Goal: Find specific page/section: Find specific page/section

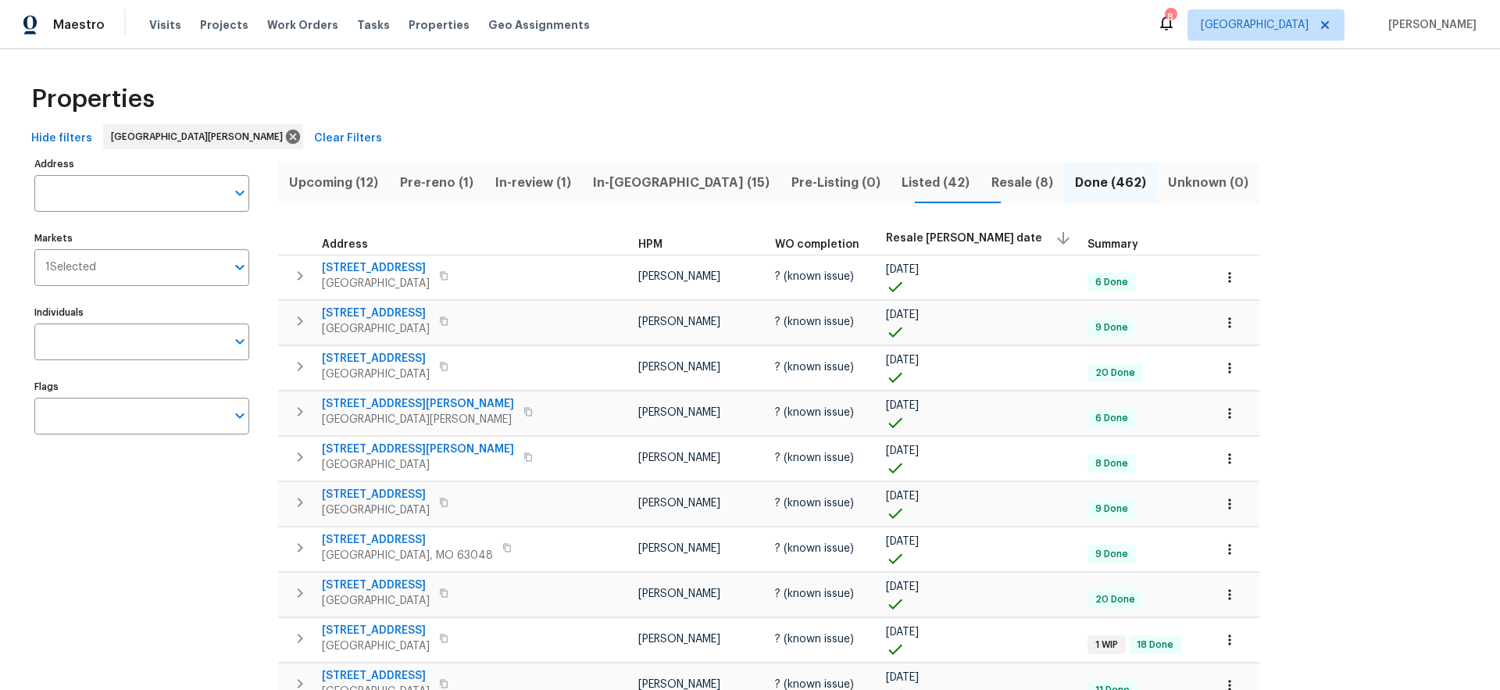
click at [900, 184] on span "Listed (42)" at bounding box center [935, 183] width 71 height 22
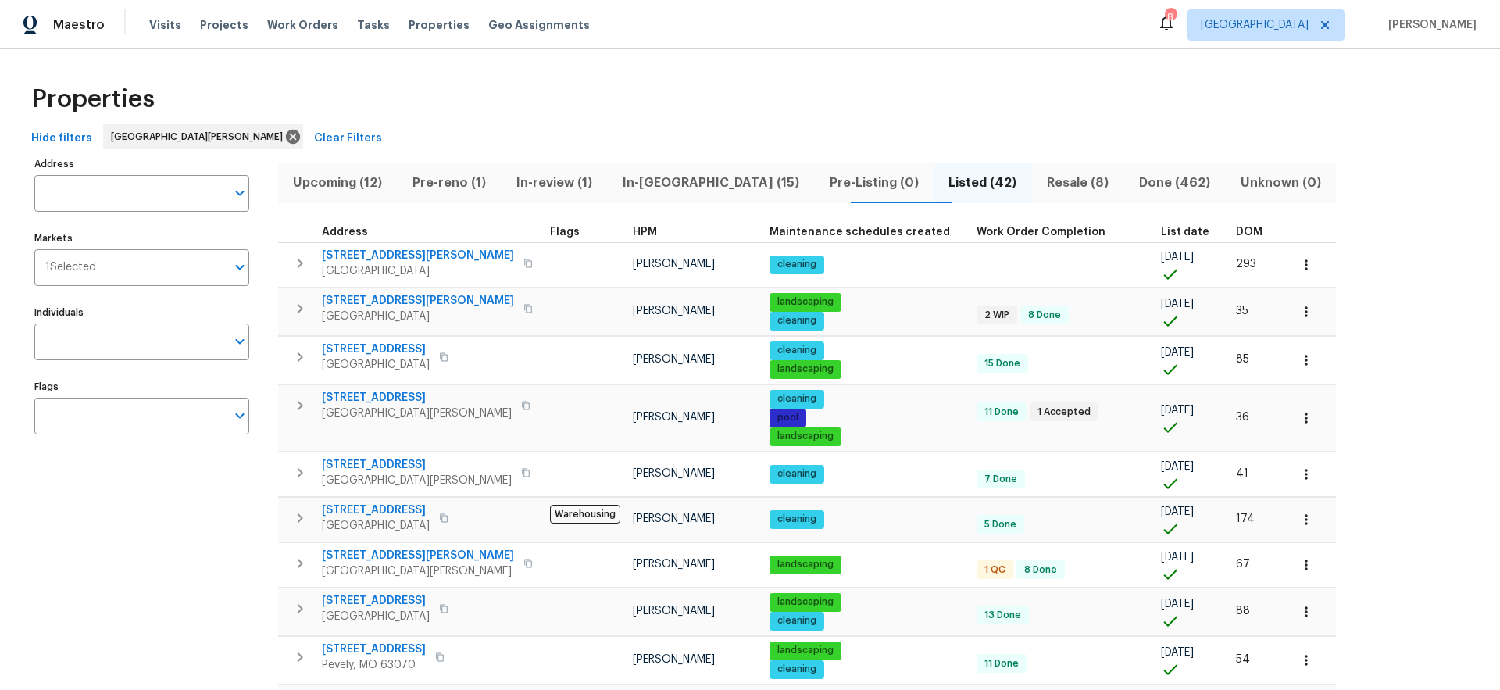
click at [473, 184] on span "Pre-reno (1)" at bounding box center [449, 183] width 85 height 22
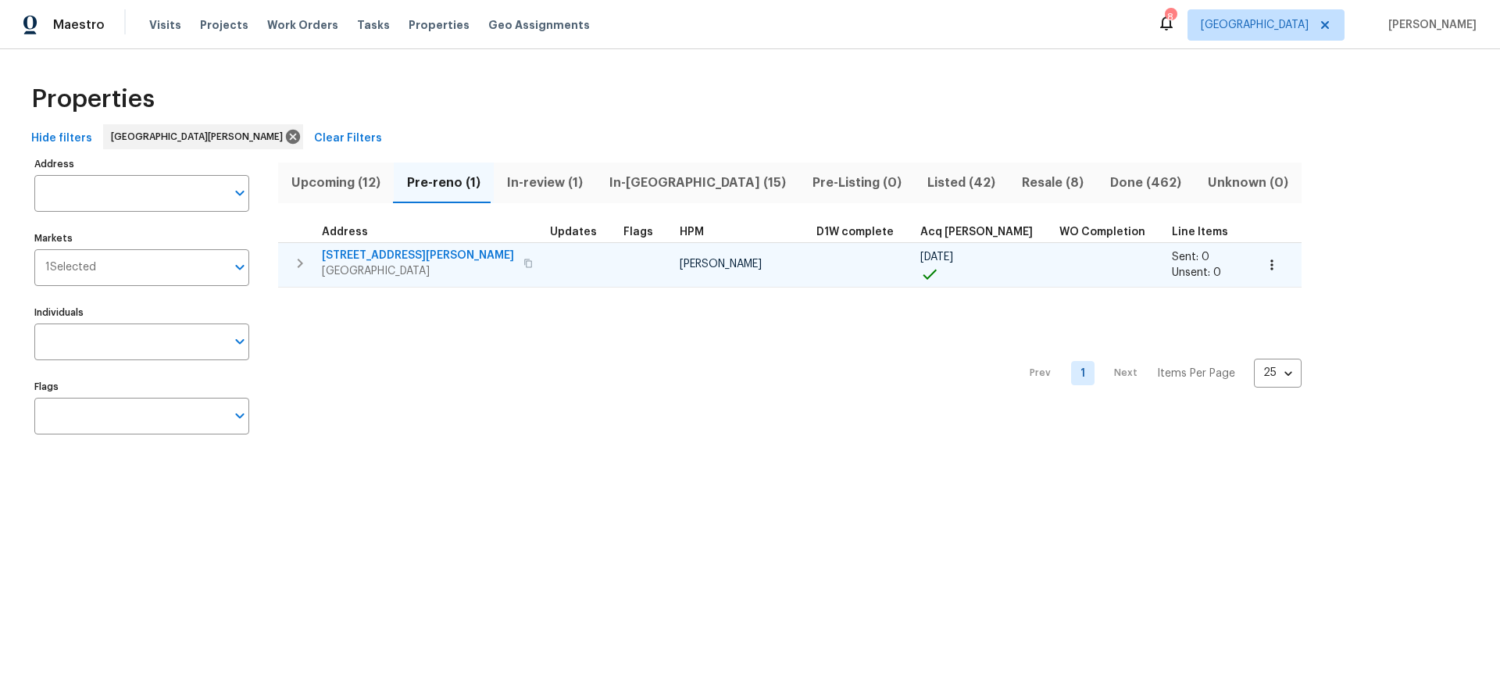
click at [386, 255] on span "[STREET_ADDRESS][PERSON_NAME]" at bounding box center [418, 256] width 192 height 16
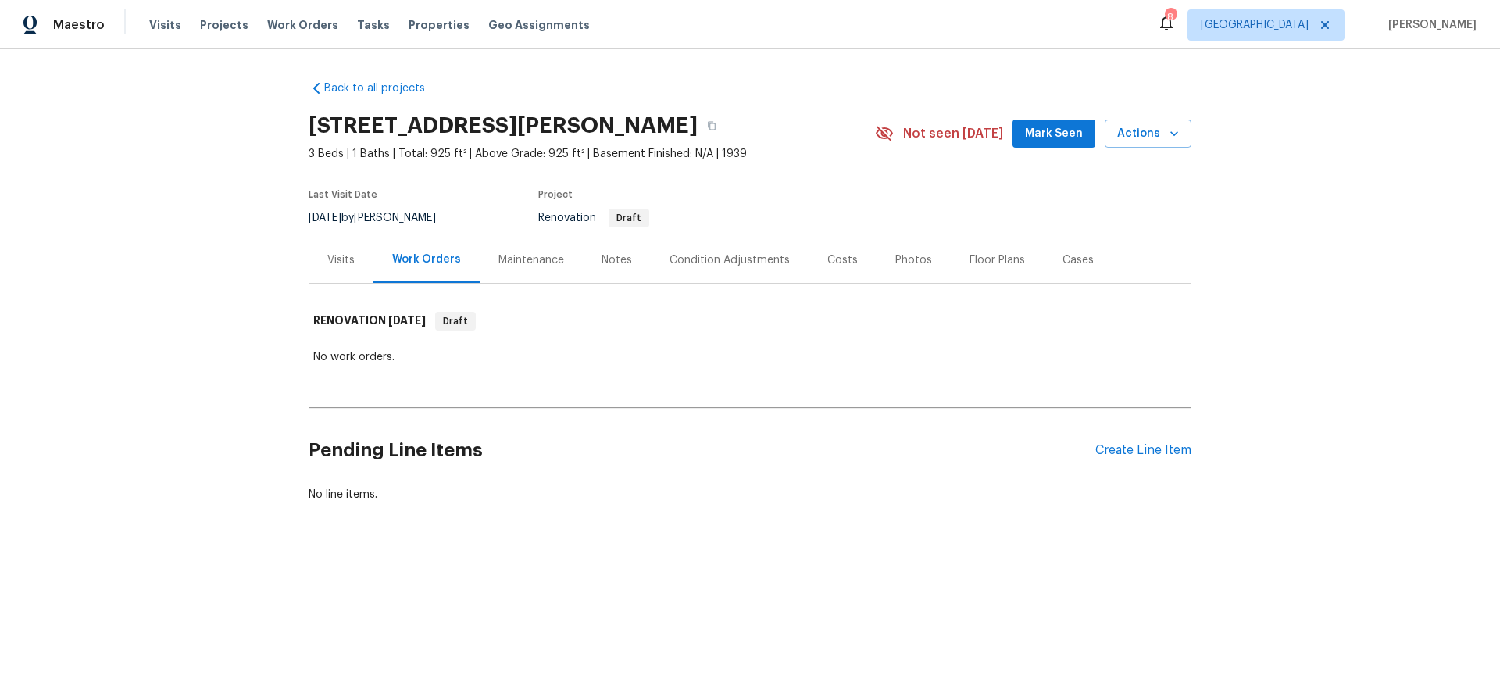
click at [340, 259] on div "Visits" at bounding box center [340, 260] width 27 height 16
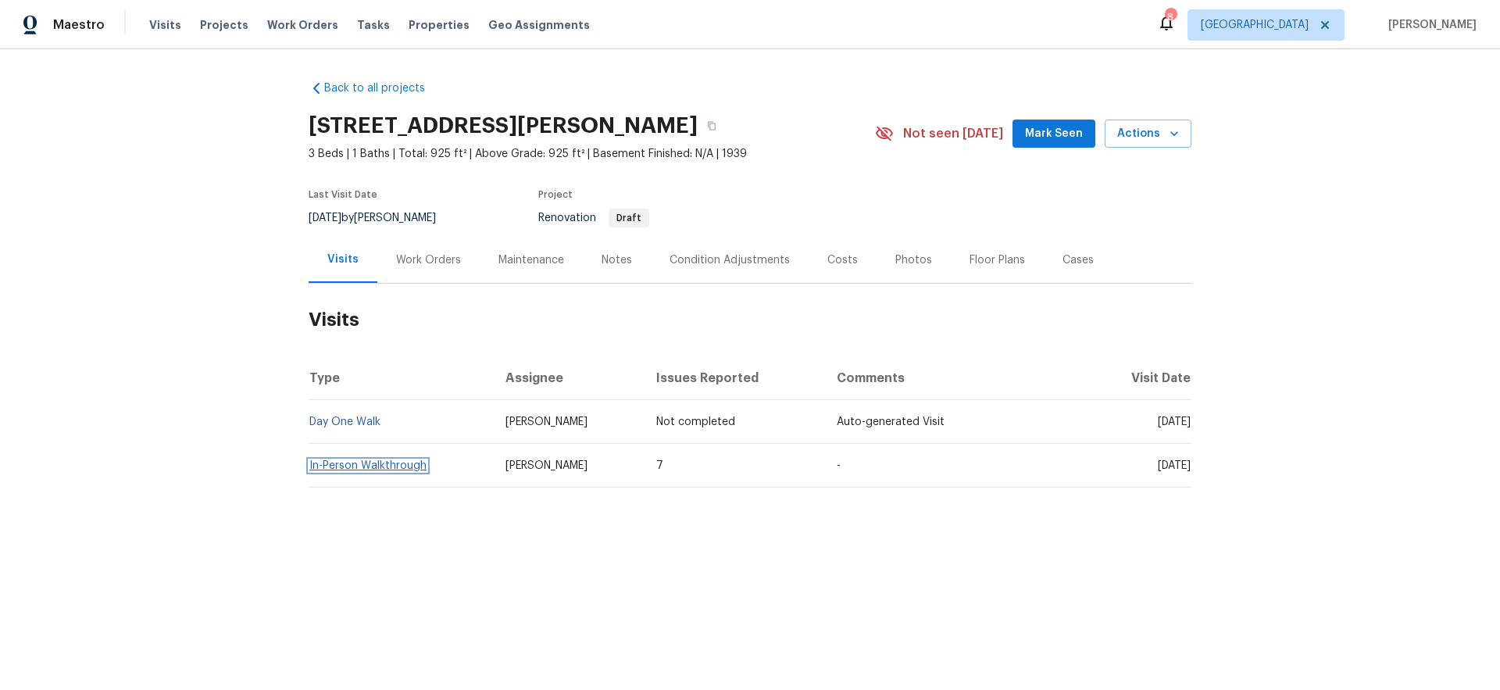
click at [358, 469] on link "In-Person Walkthrough" at bounding box center [367, 465] width 117 height 11
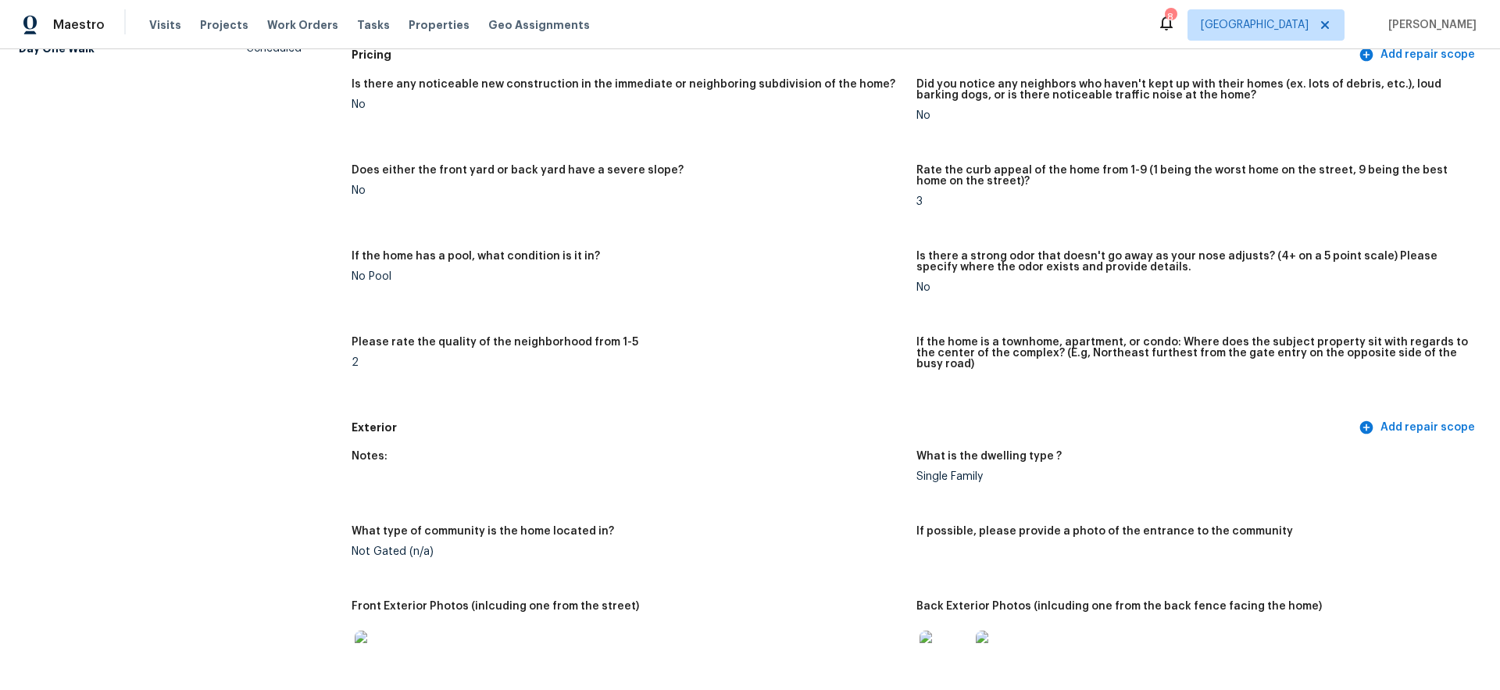
scroll to position [346, 0]
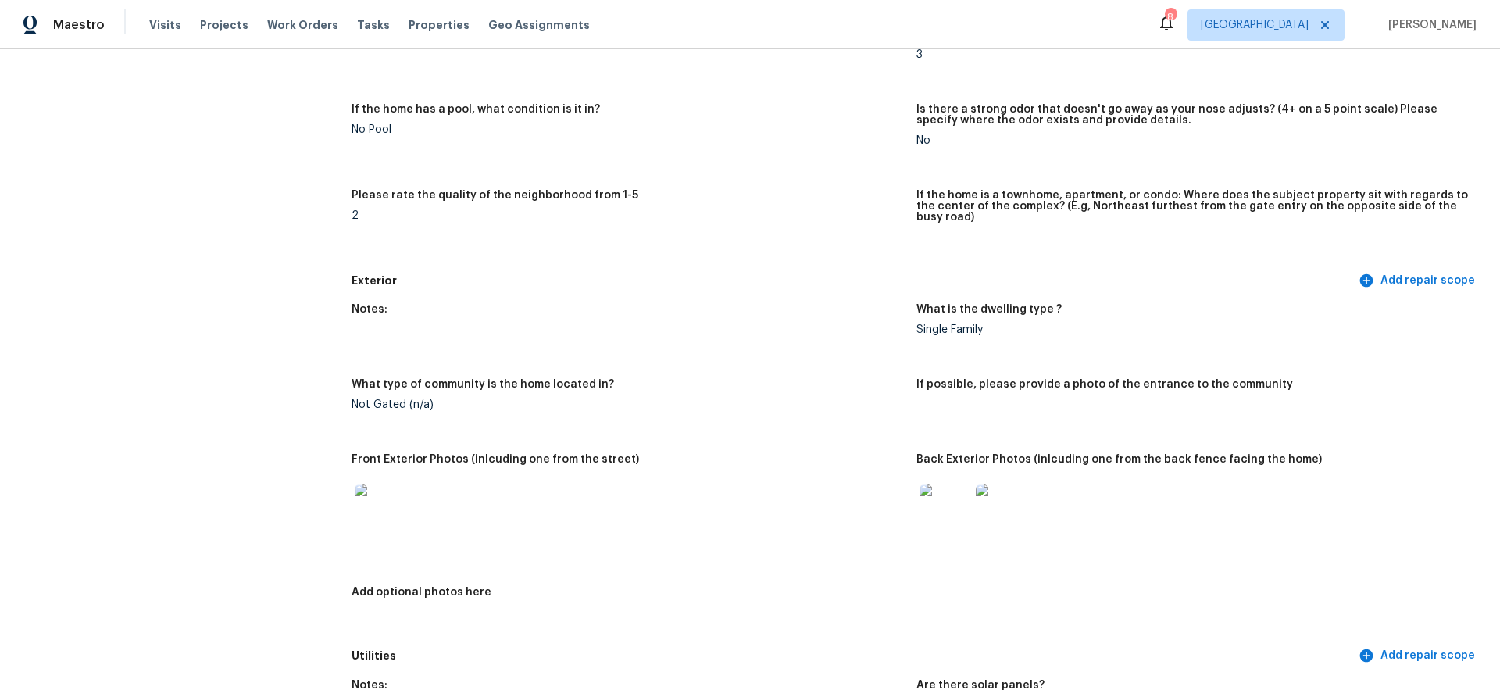
click at [935, 499] on img at bounding box center [944, 508] width 50 height 50
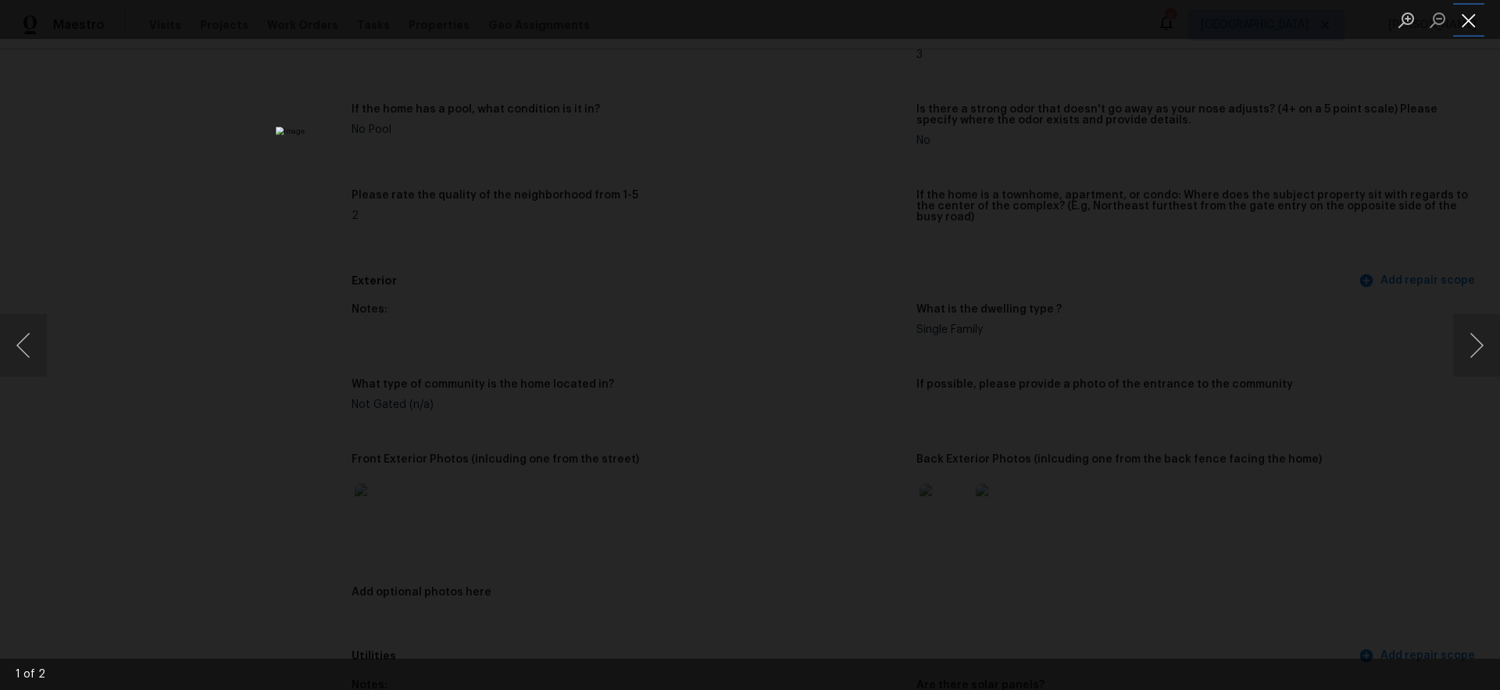
click at [1472, 23] on button "Close lightbox" at bounding box center [1468, 19] width 31 height 27
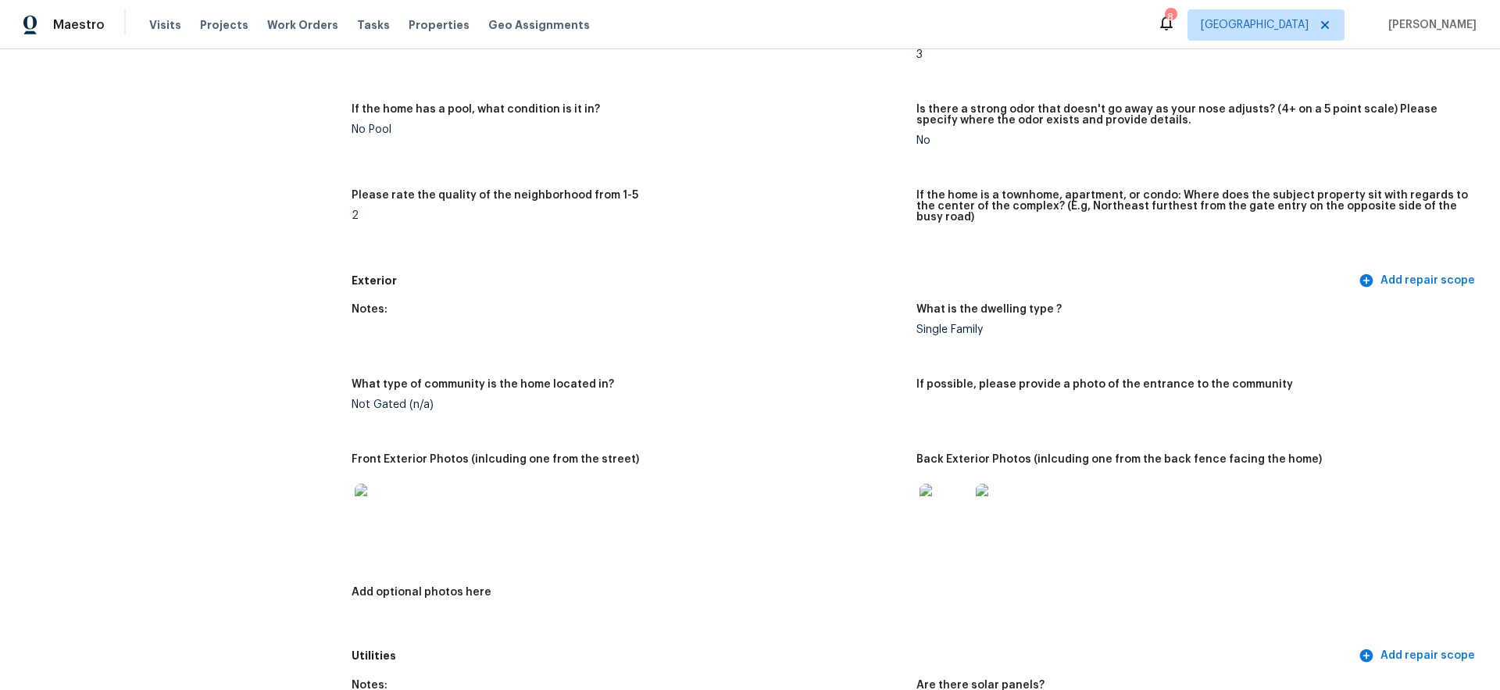
click at [989, 500] on img at bounding box center [1001, 508] width 50 height 50
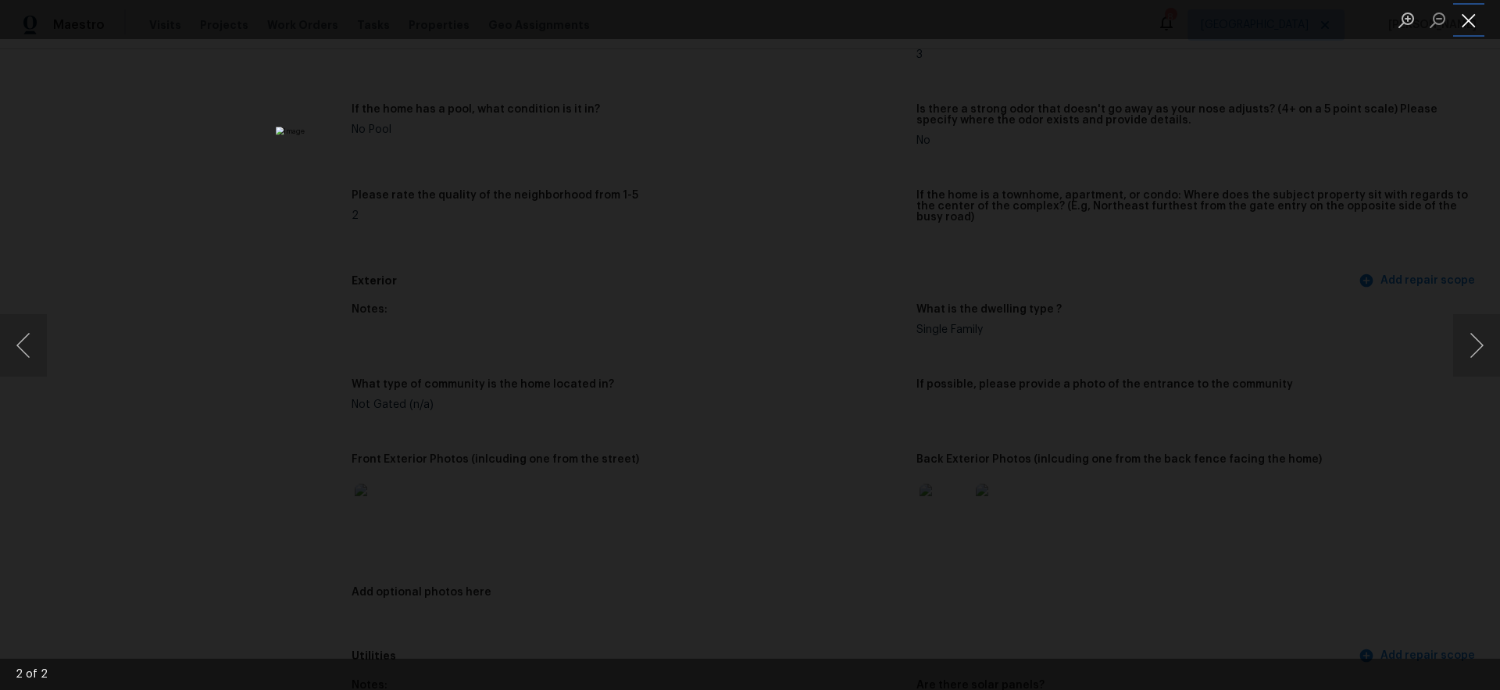
click at [1475, 27] on button "Close lightbox" at bounding box center [1468, 19] width 31 height 27
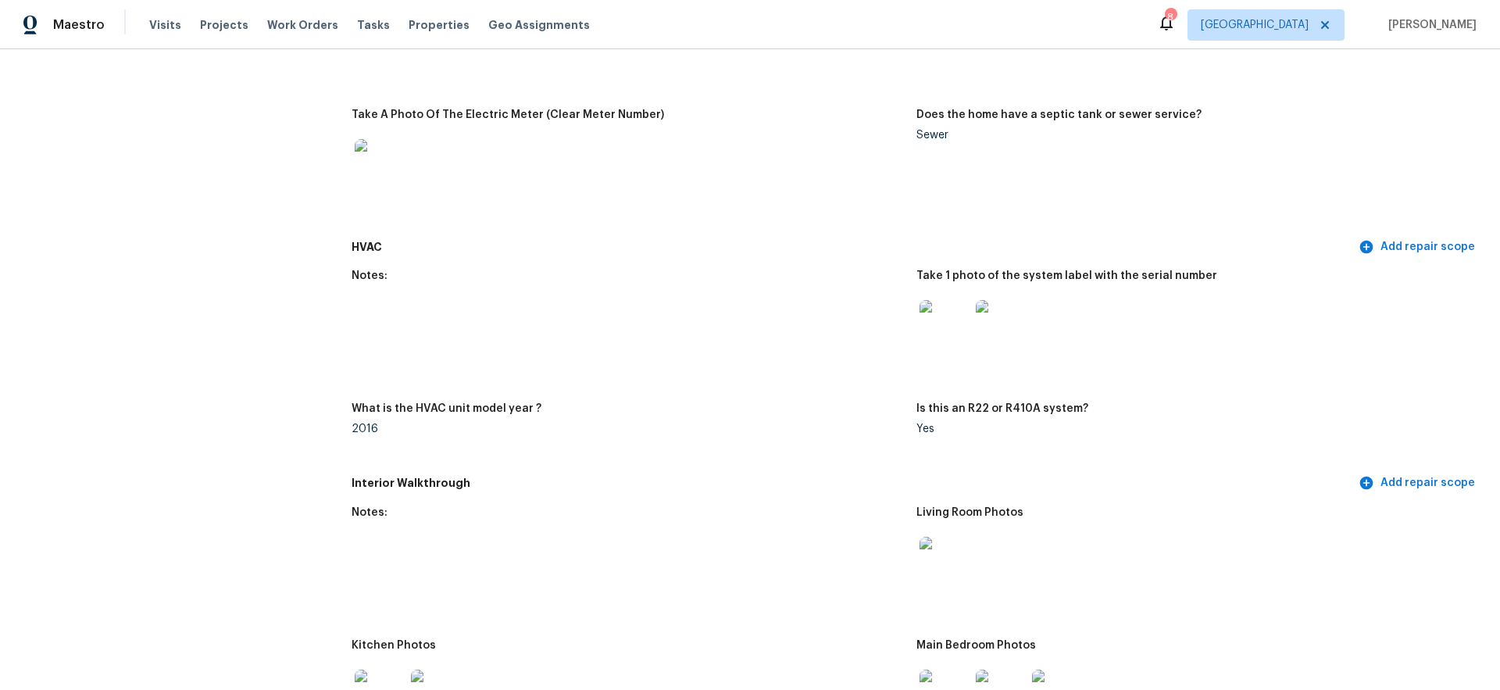
scroll to position [1189, 0]
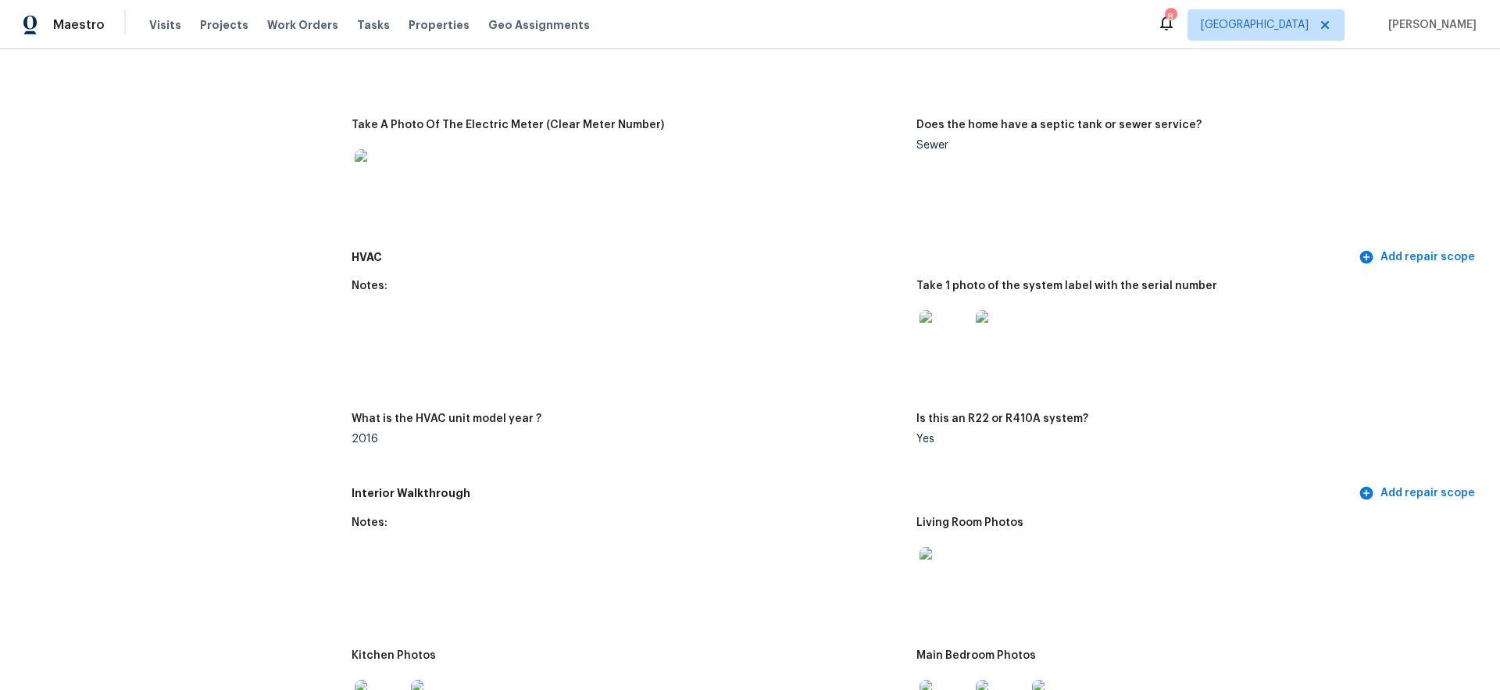
click at [384, 162] on img at bounding box center [380, 174] width 50 height 50
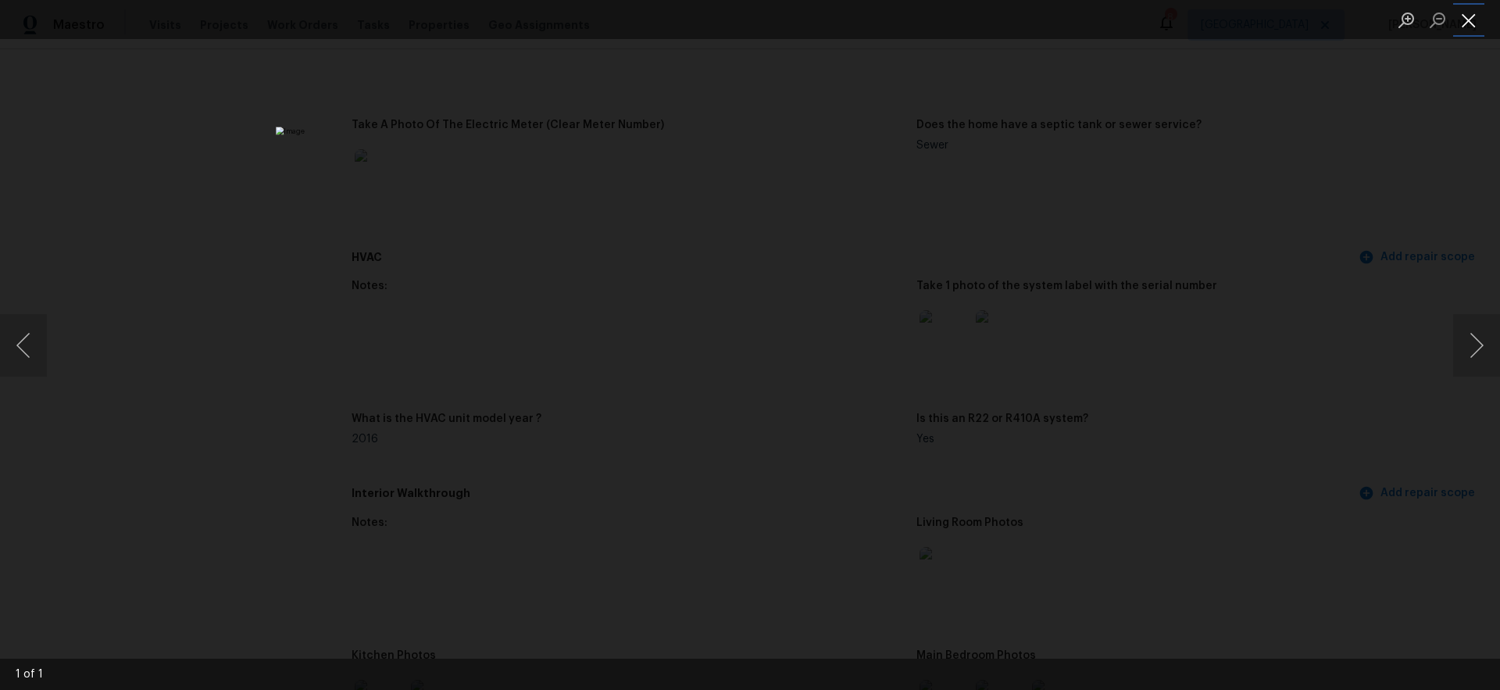
click at [1471, 18] on button "Close lightbox" at bounding box center [1468, 19] width 31 height 27
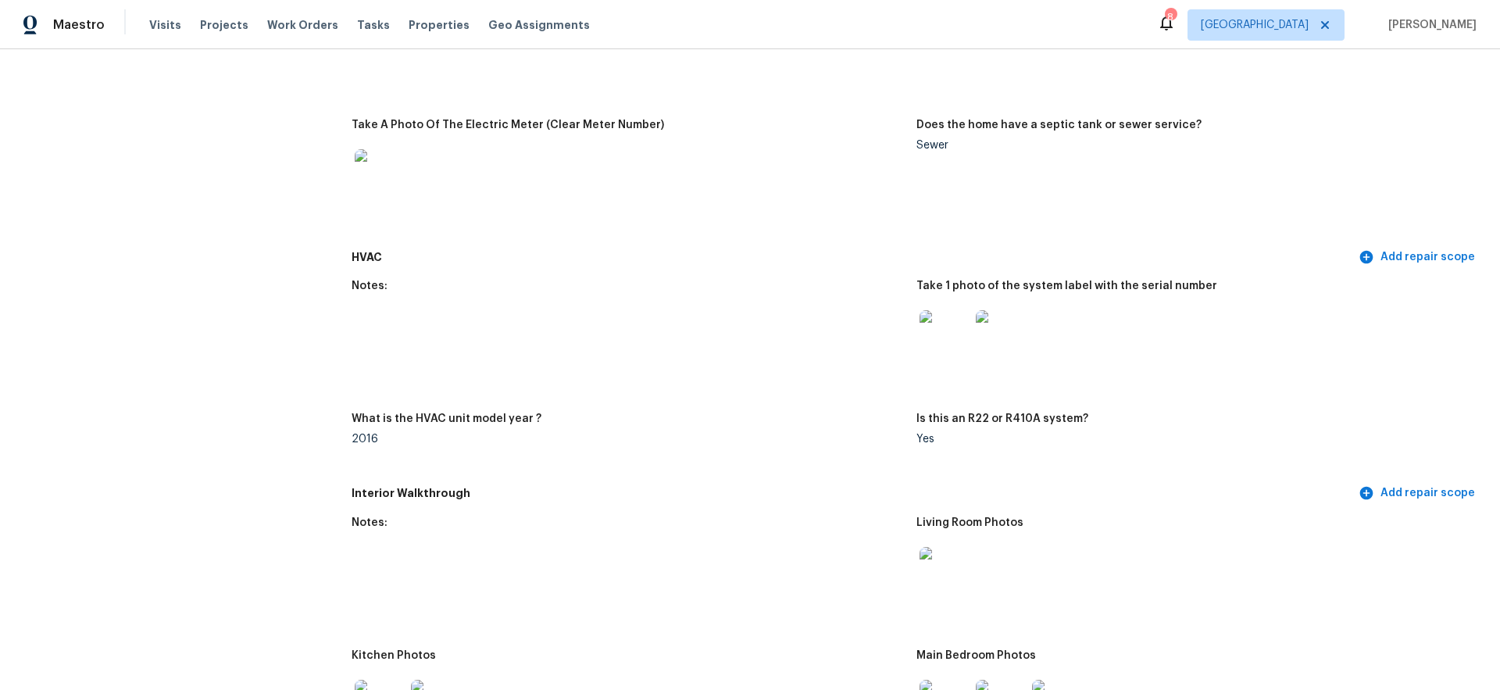
click at [947, 335] on img at bounding box center [944, 335] width 50 height 50
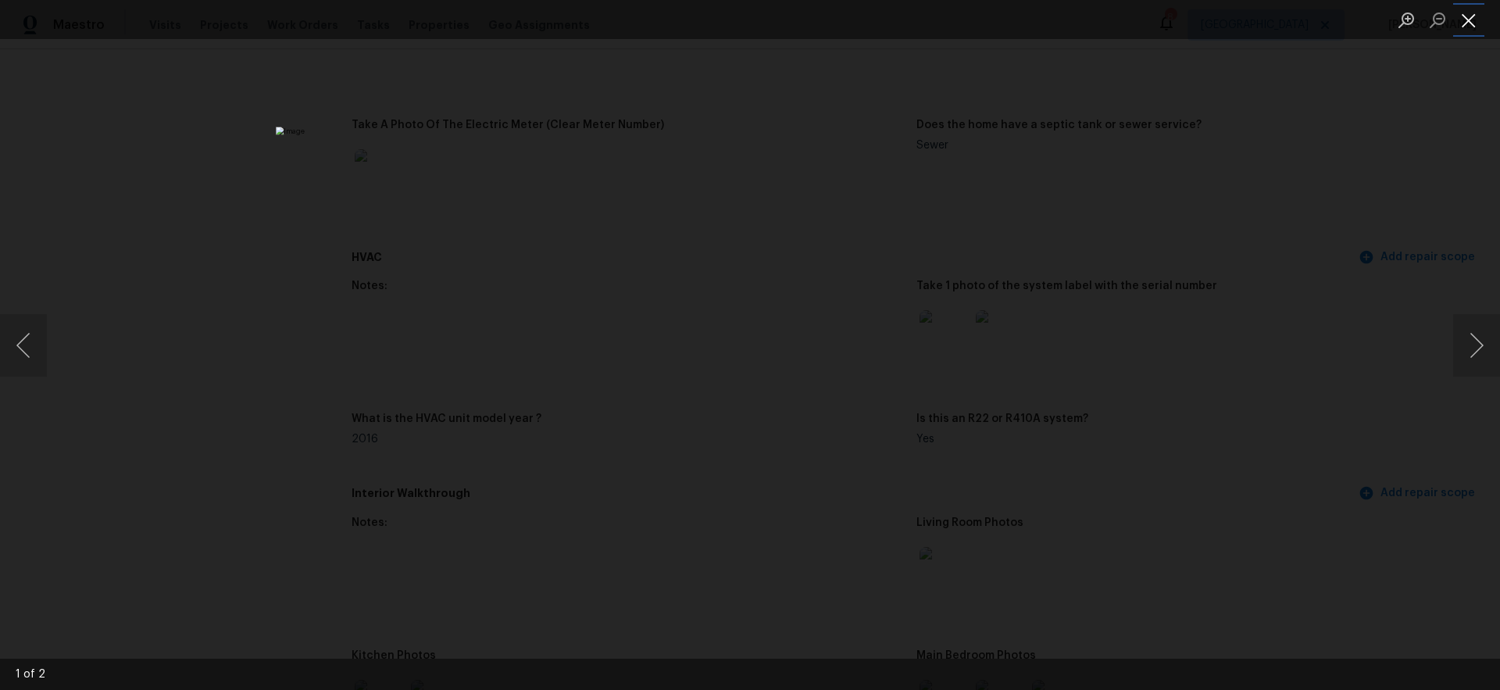
click at [1473, 24] on button "Close lightbox" at bounding box center [1468, 19] width 31 height 27
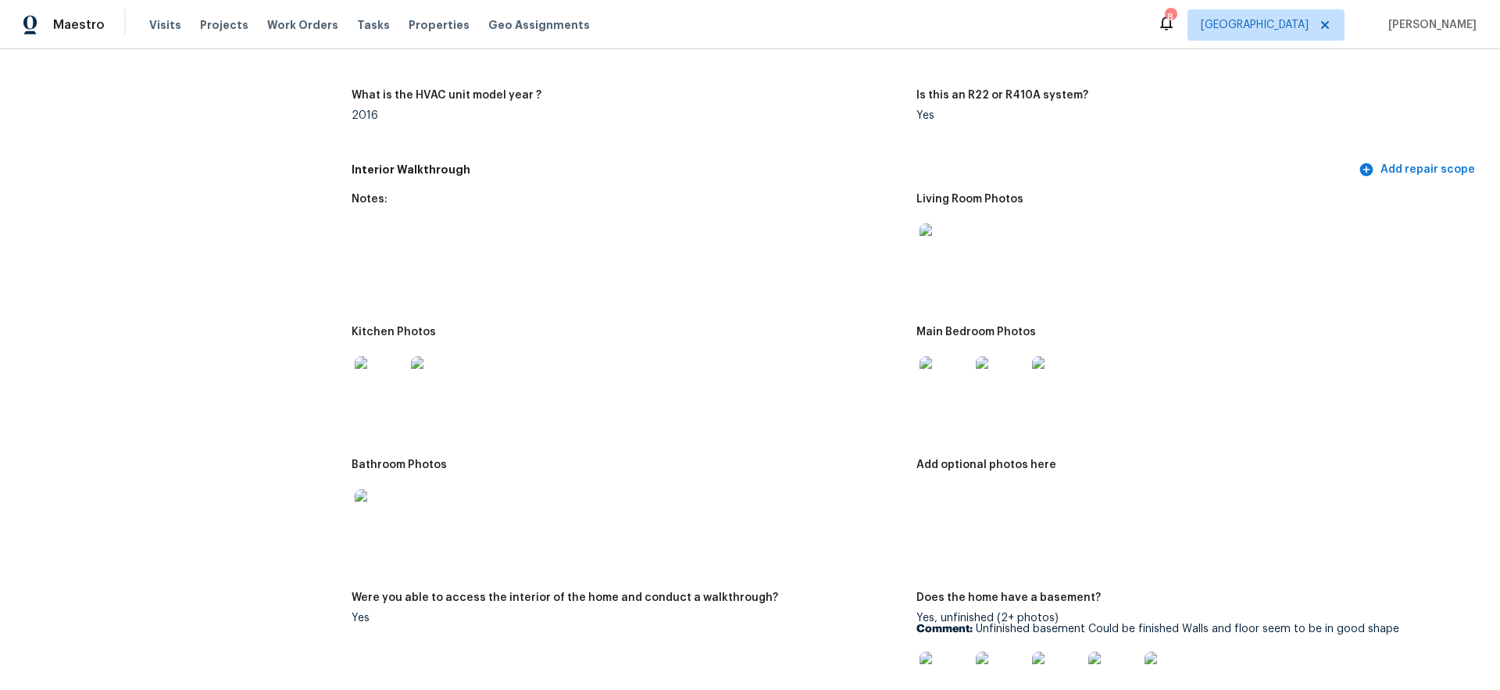
scroll to position [1636, 0]
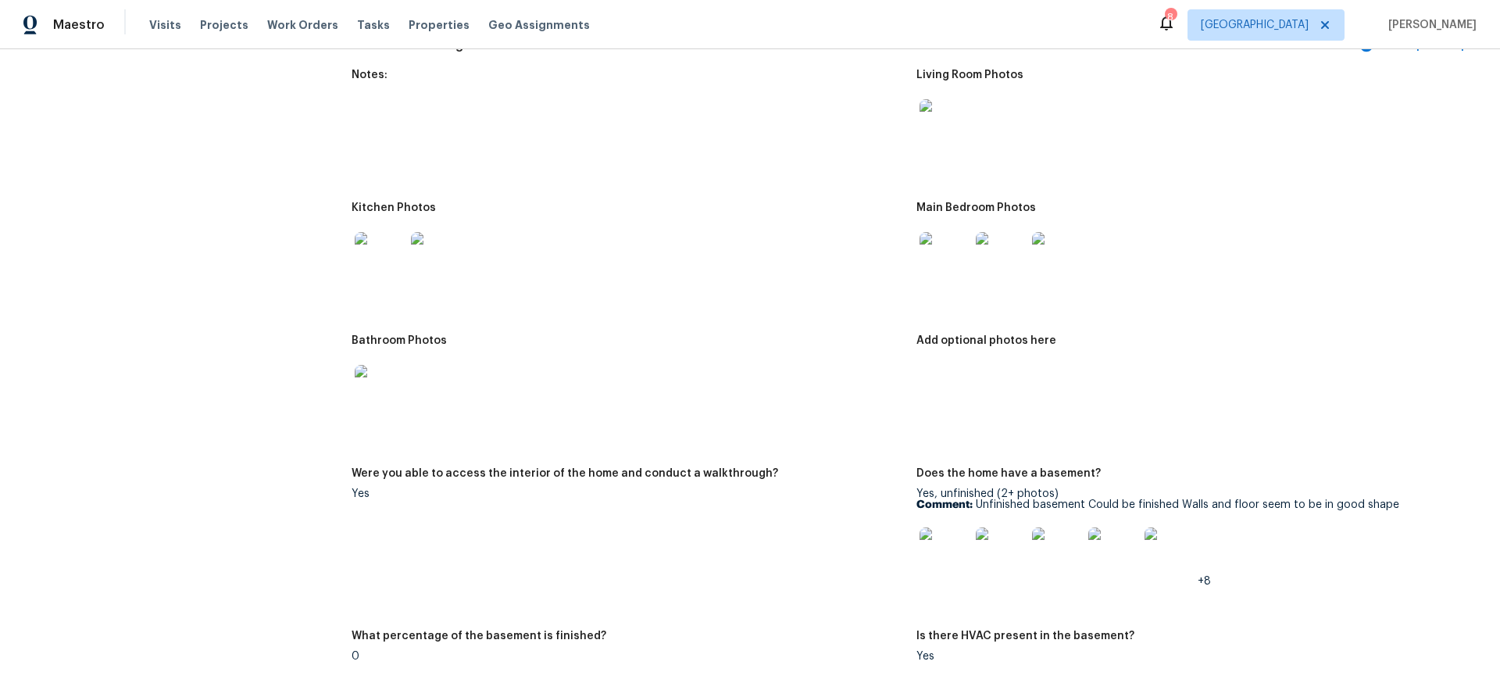
click at [387, 249] on img at bounding box center [380, 257] width 50 height 50
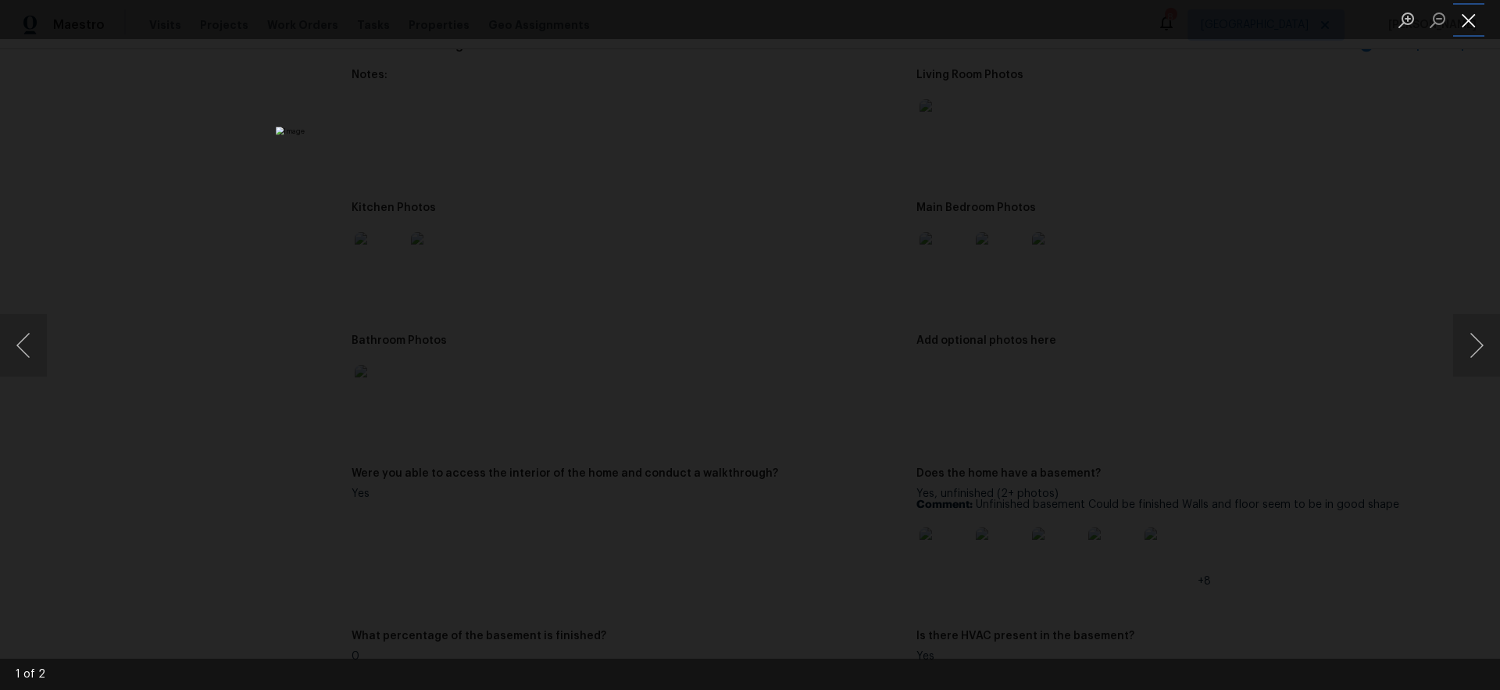
click at [1468, 27] on button "Close lightbox" at bounding box center [1468, 19] width 31 height 27
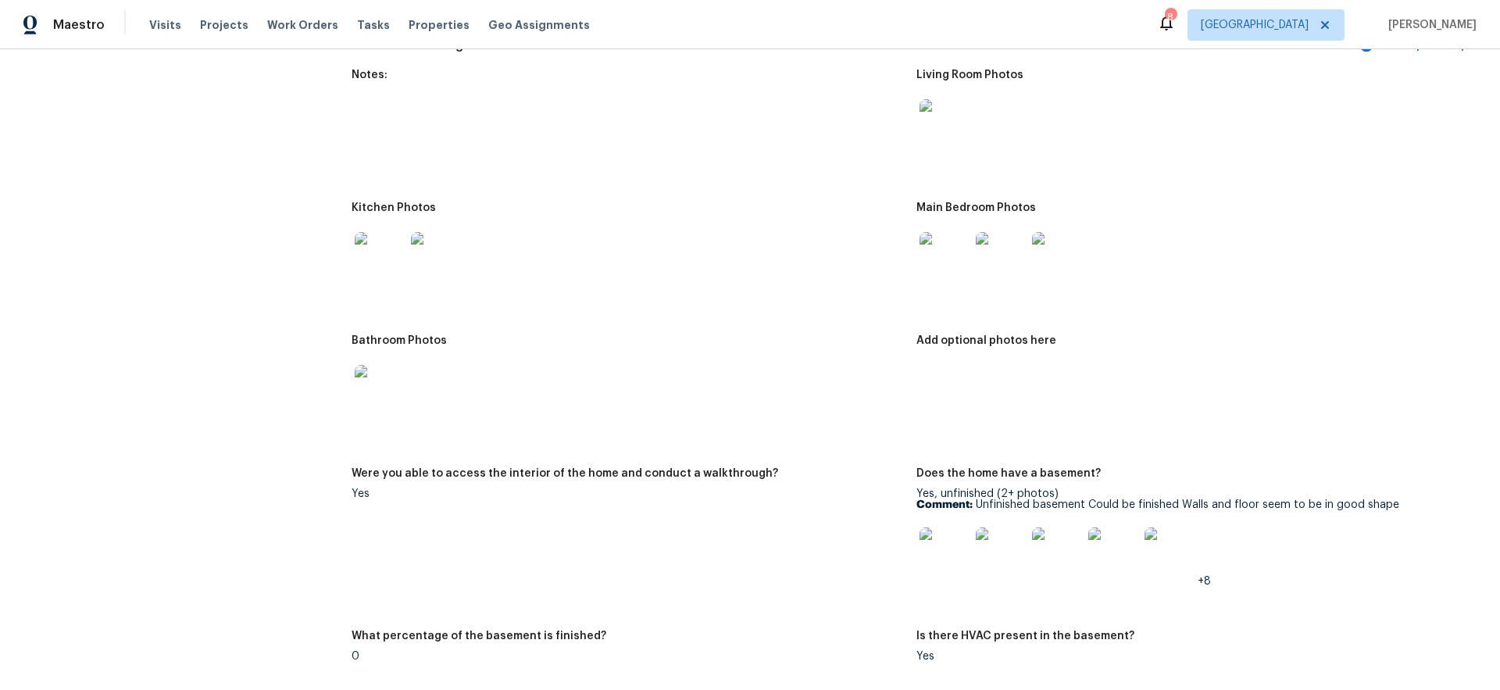
click at [943, 548] on img at bounding box center [944, 552] width 50 height 50
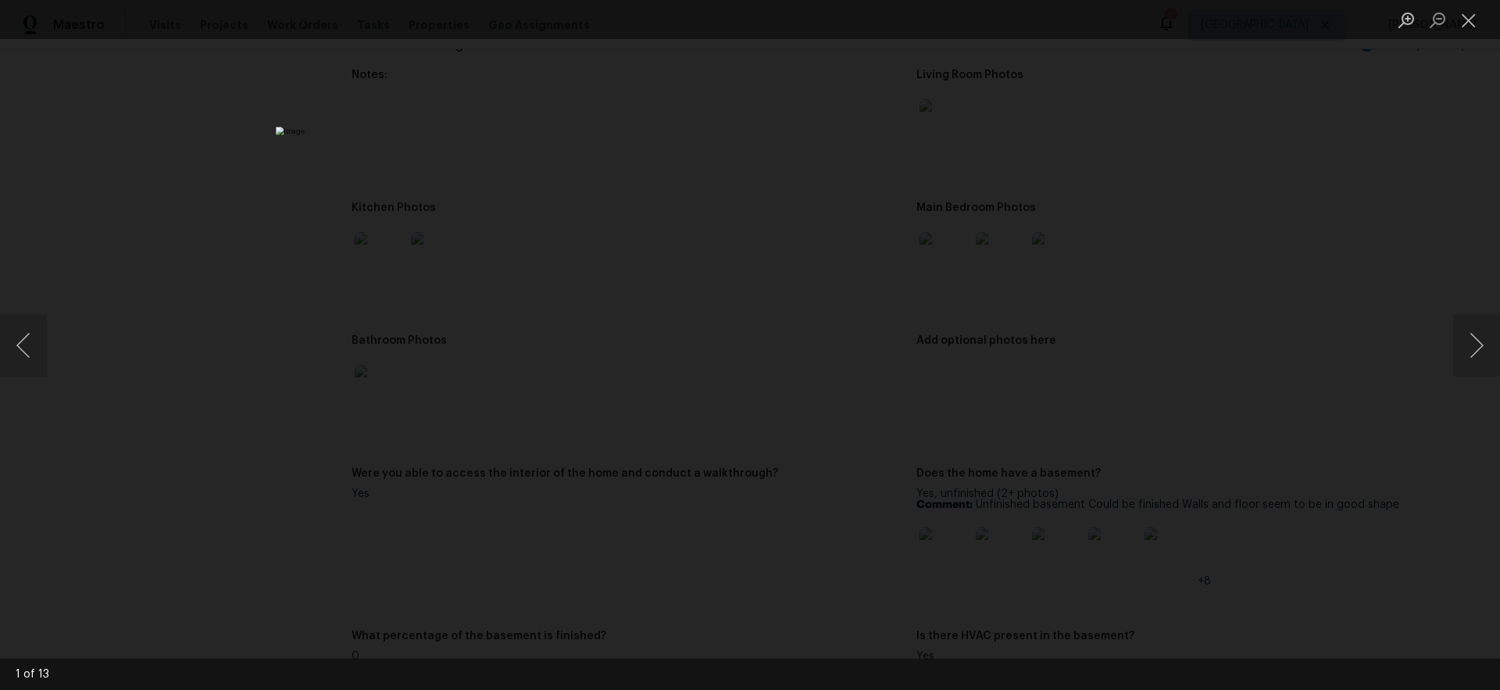
click at [1079, 434] on div "Lightbox" at bounding box center [750, 345] width 1500 height 690
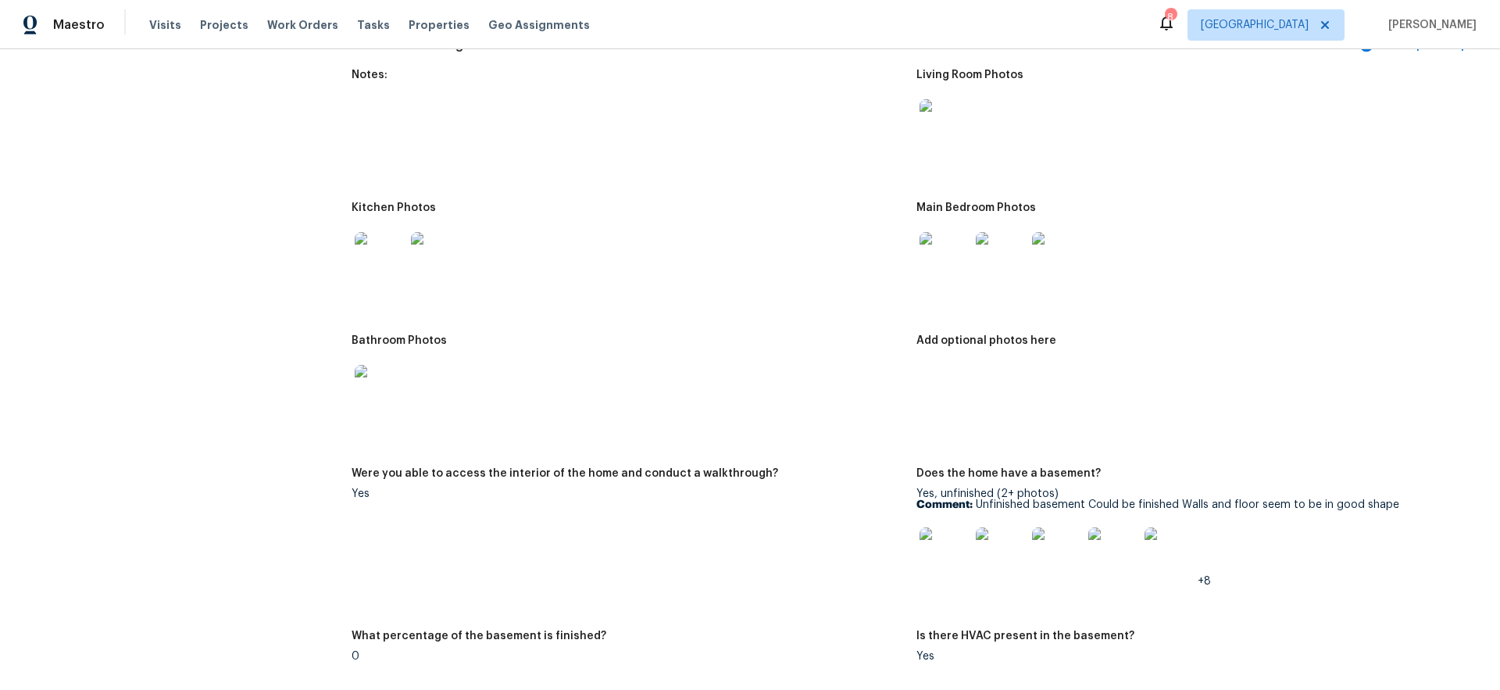
click at [993, 546] on img at bounding box center [1001, 552] width 50 height 50
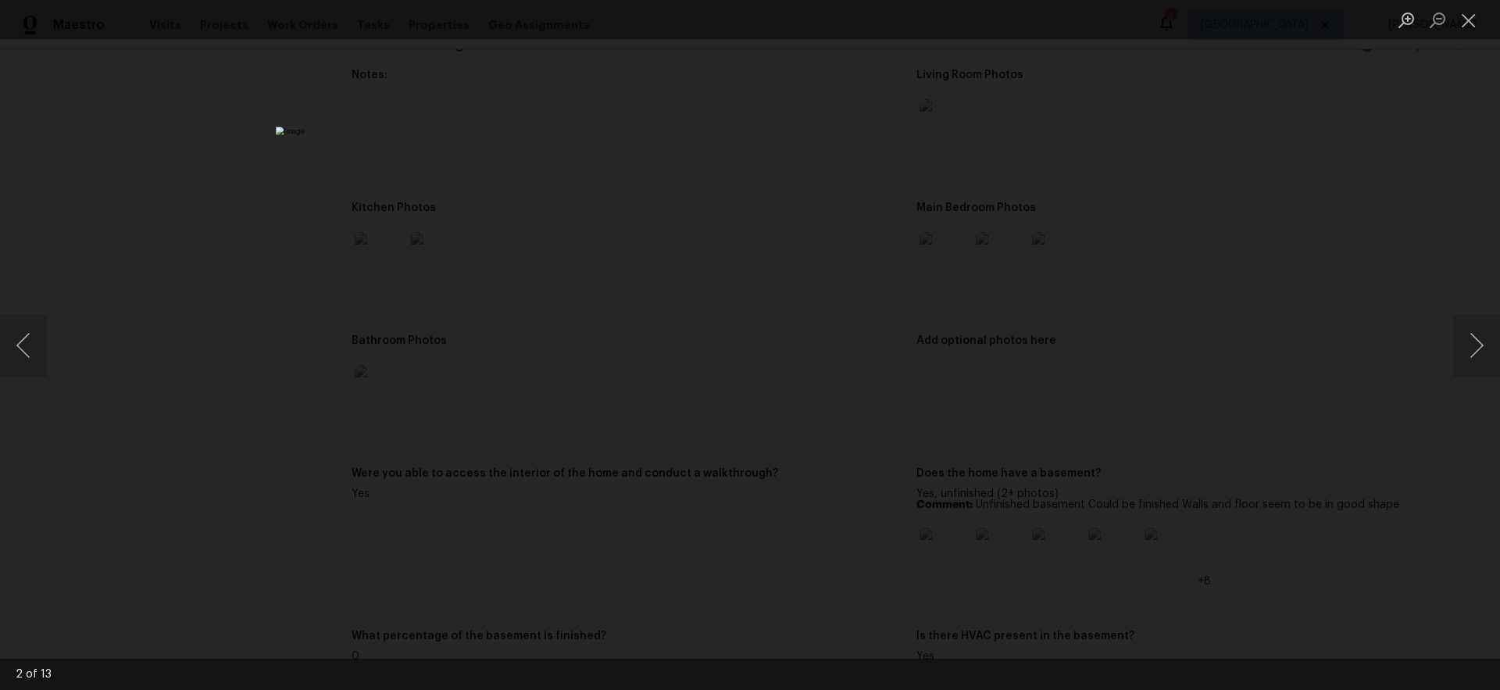
click at [1086, 442] on div "Lightbox" at bounding box center [750, 345] width 1500 height 690
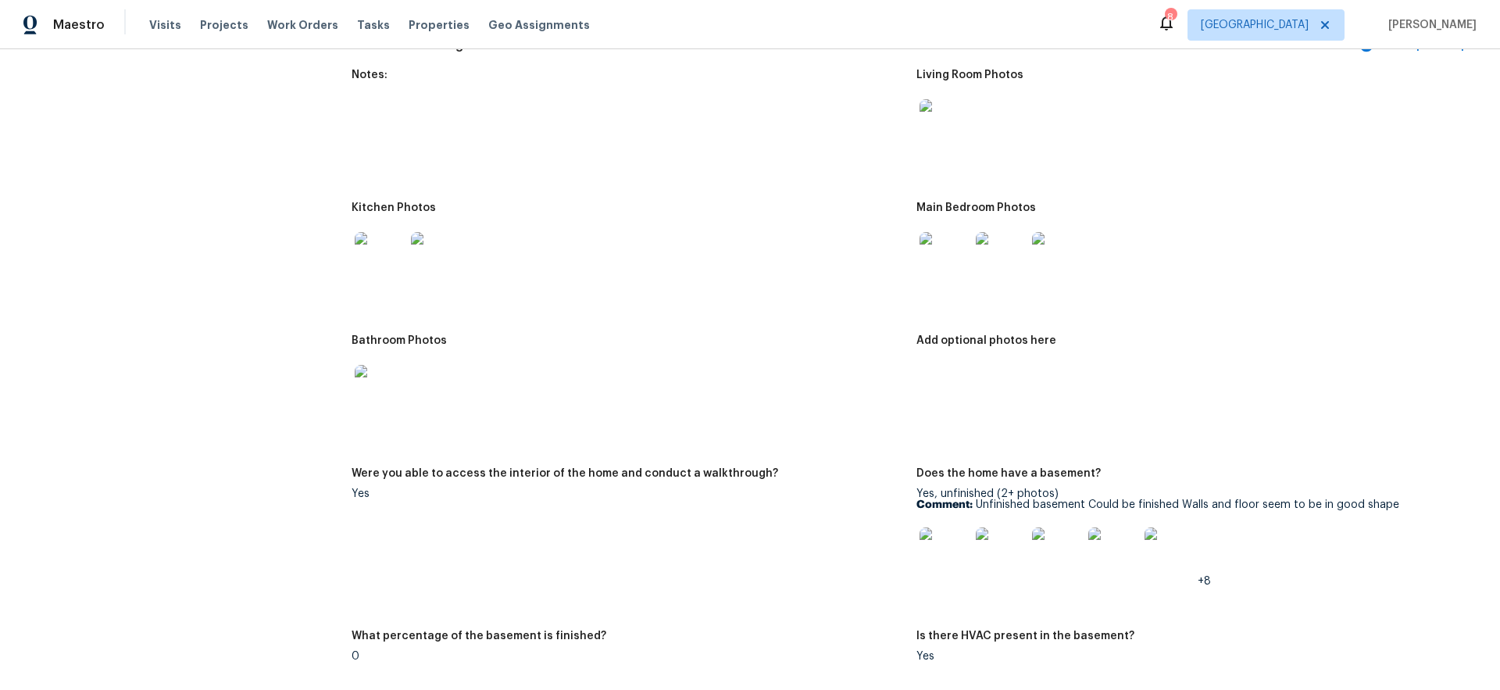
click at [1106, 539] on img at bounding box center [1113, 552] width 50 height 50
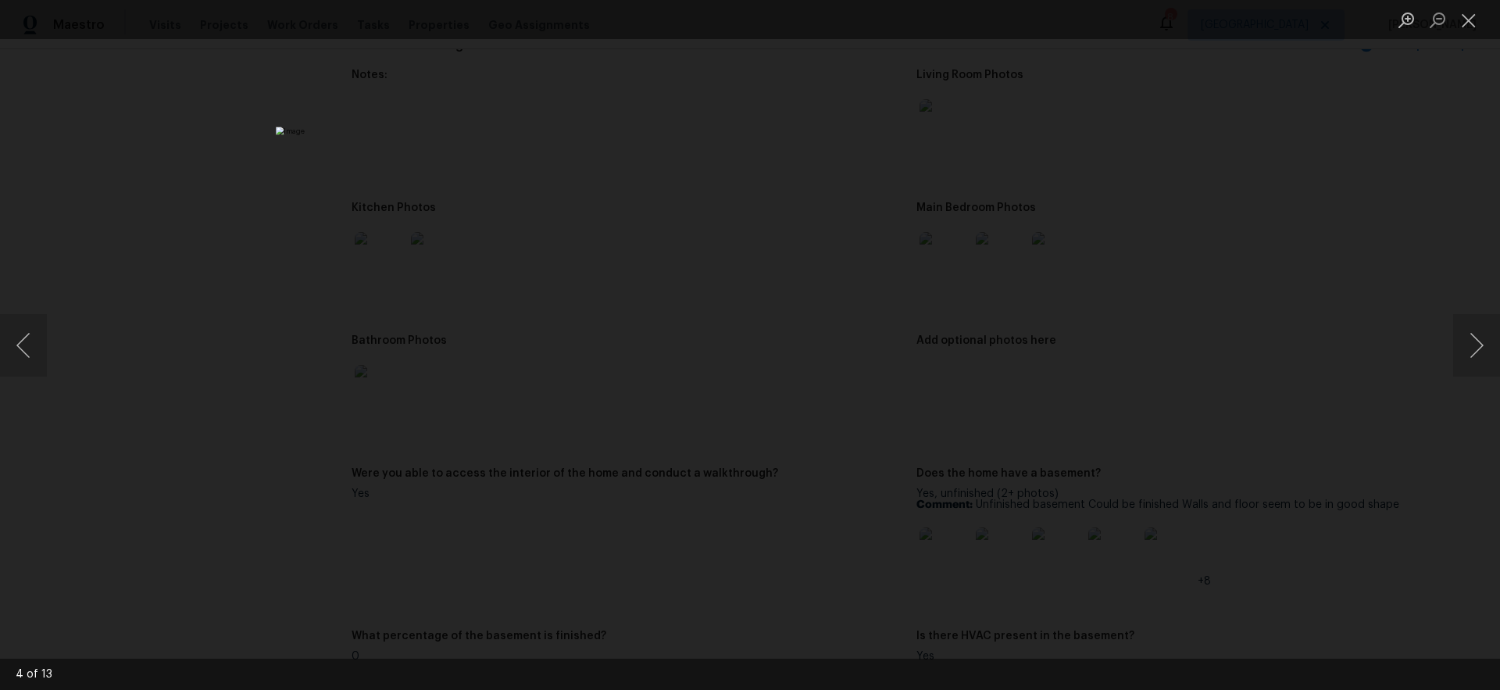
click at [1142, 421] on div "Lightbox" at bounding box center [750, 345] width 1500 height 690
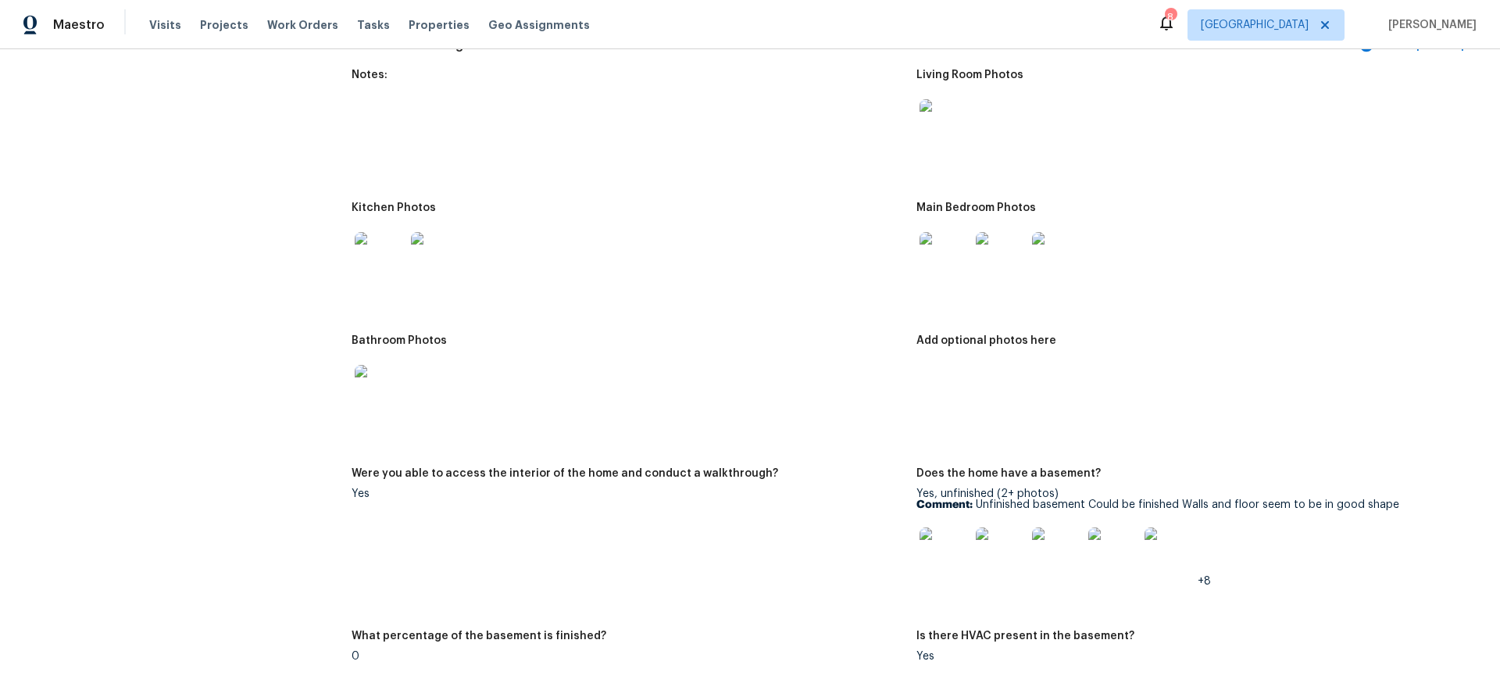
click at [1165, 539] on img at bounding box center [1169, 552] width 50 height 50
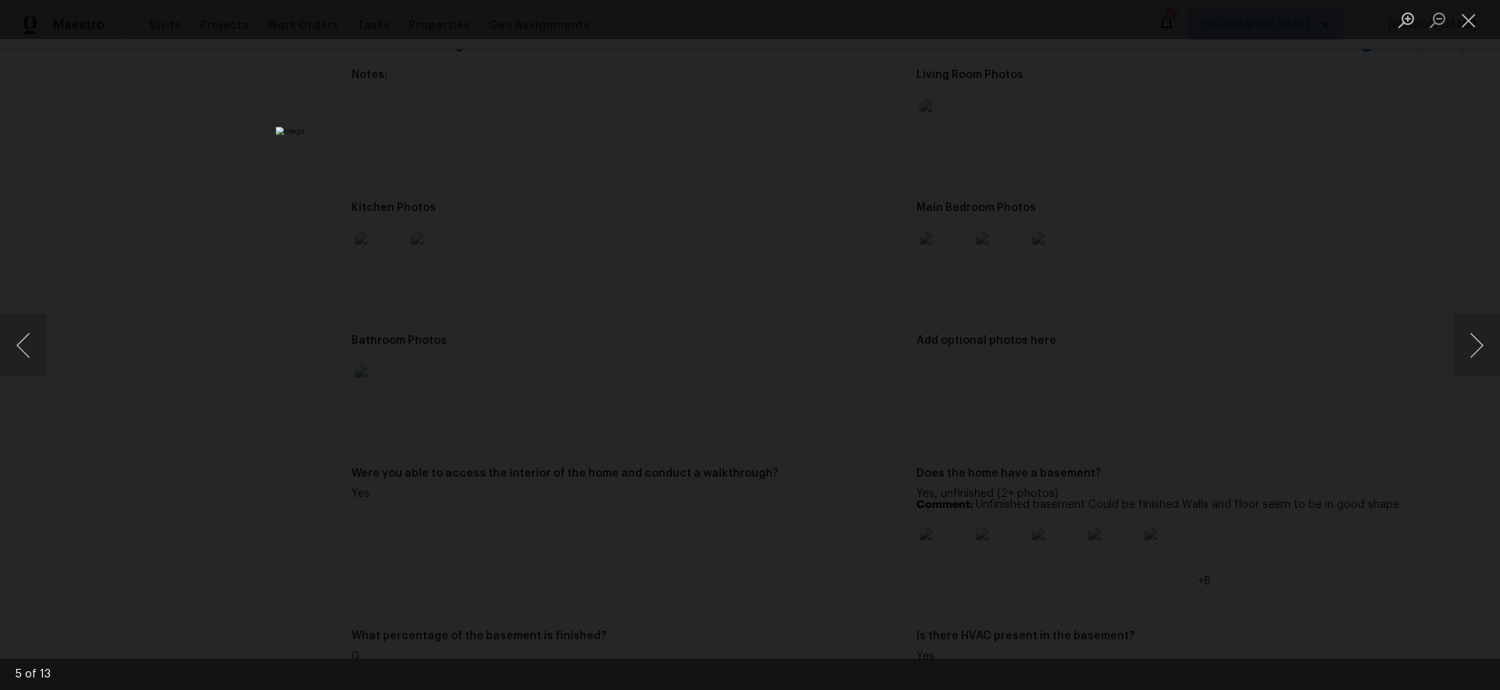
click at [1136, 405] on div "Lightbox" at bounding box center [750, 345] width 1500 height 690
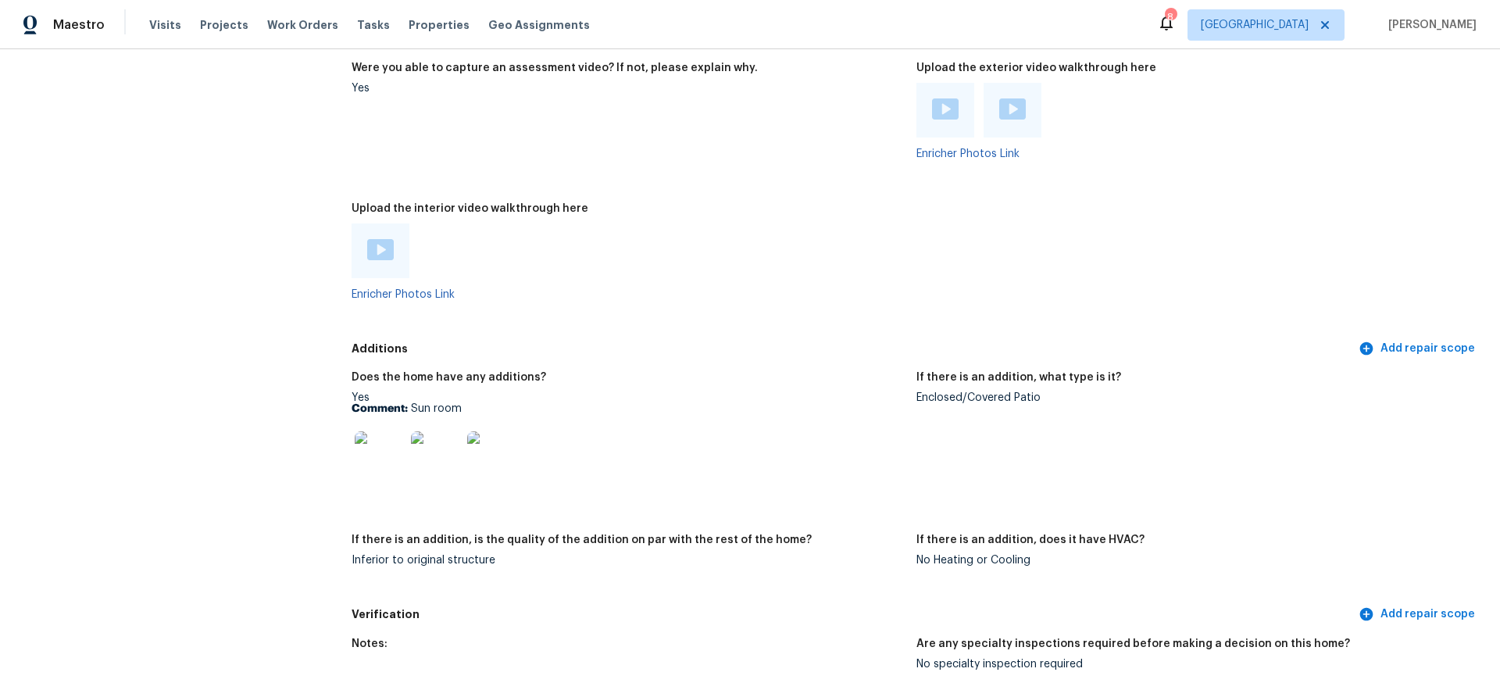
scroll to position [2931, 0]
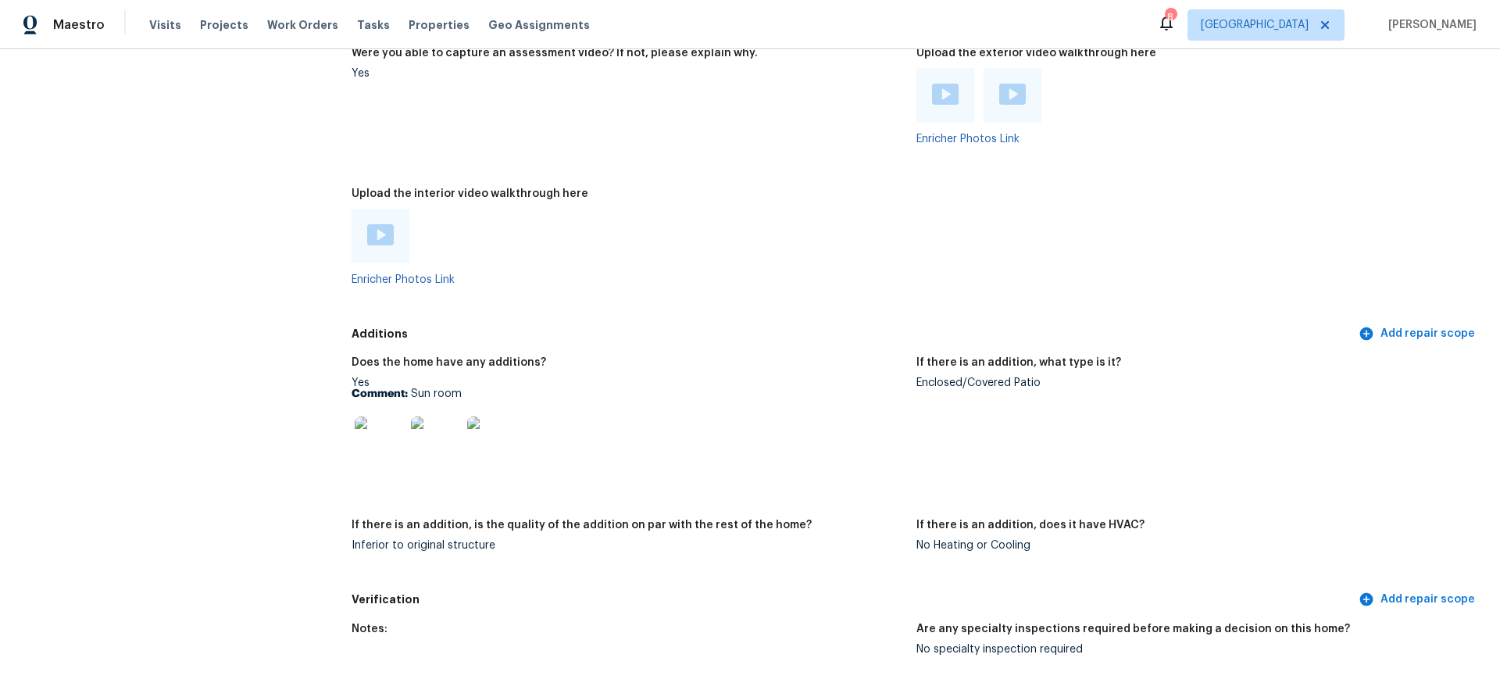
click at [383, 426] on img at bounding box center [380, 441] width 50 height 50
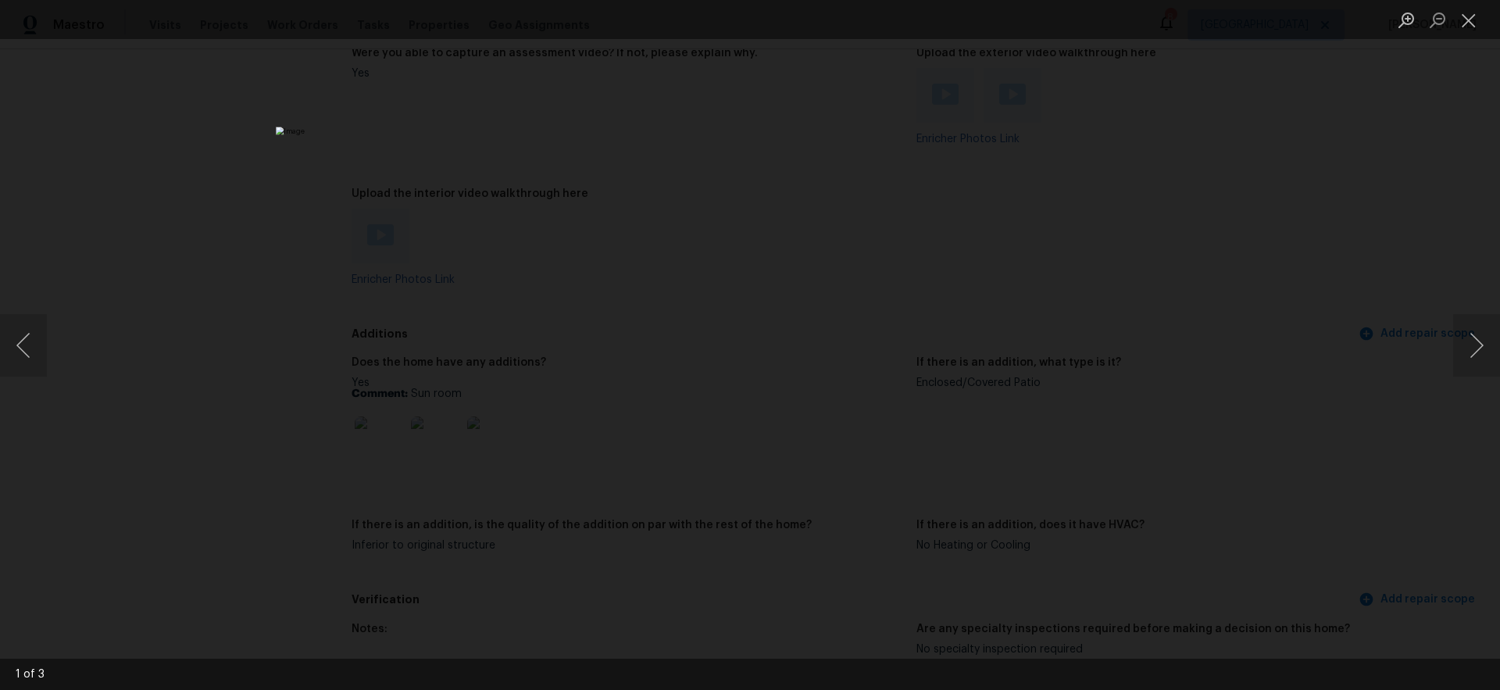
click at [1072, 369] on div "Lightbox" at bounding box center [750, 345] width 1500 height 690
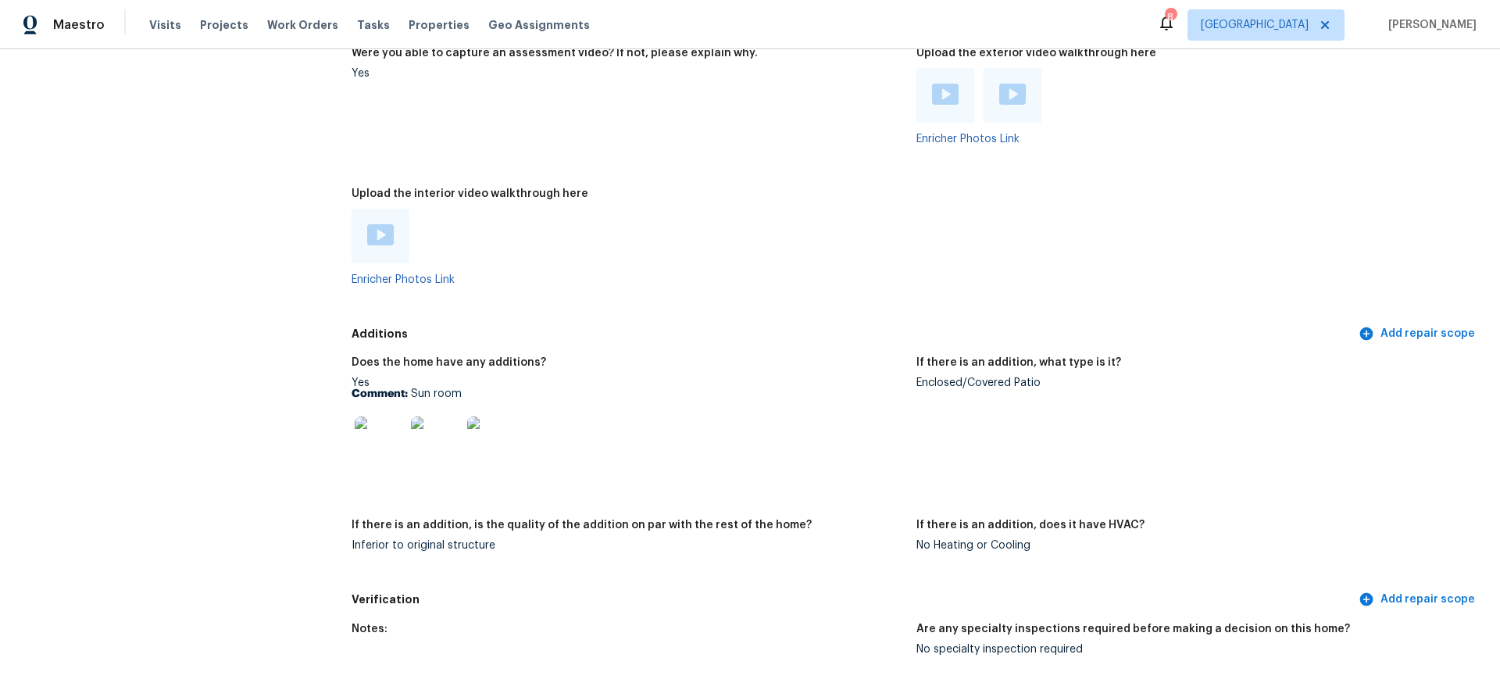
click at [485, 436] on img at bounding box center [492, 441] width 50 height 50
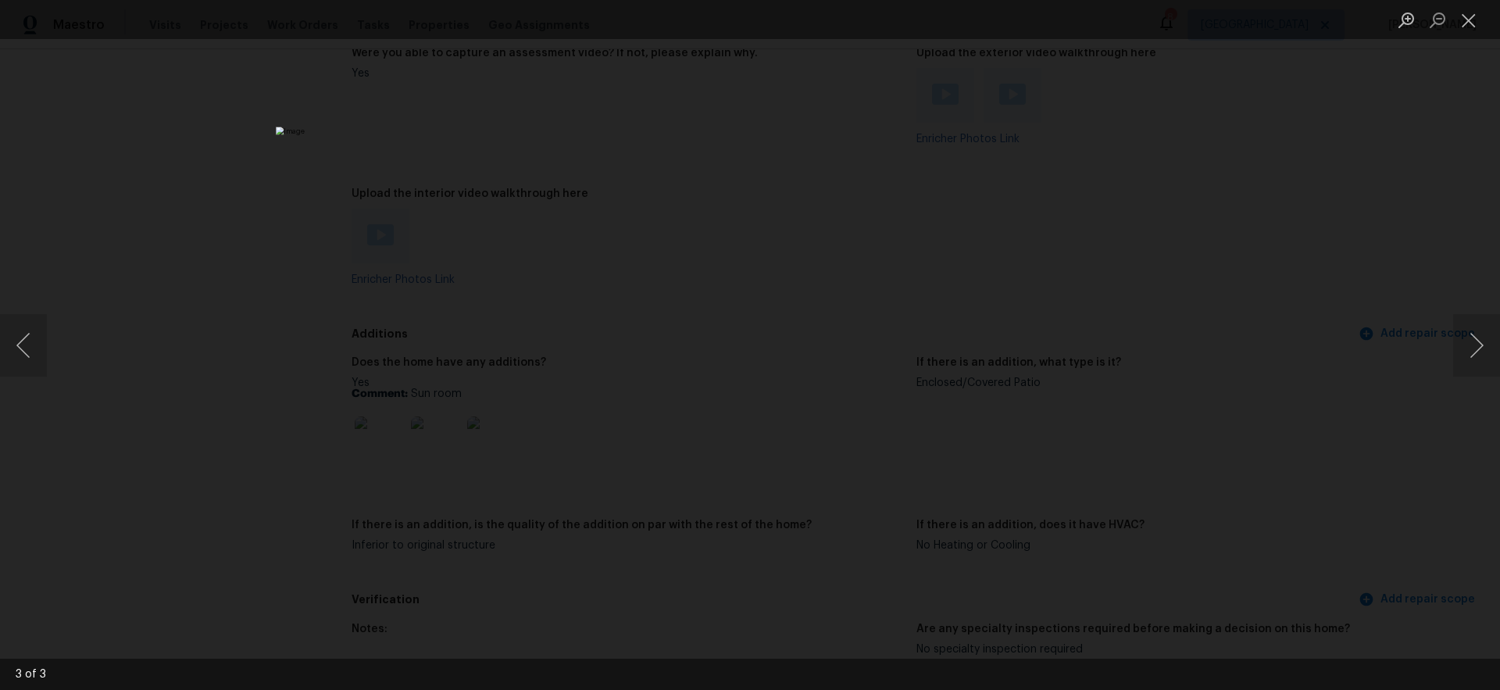
click at [1106, 434] on div "Lightbox" at bounding box center [750, 345] width 1500 height 690
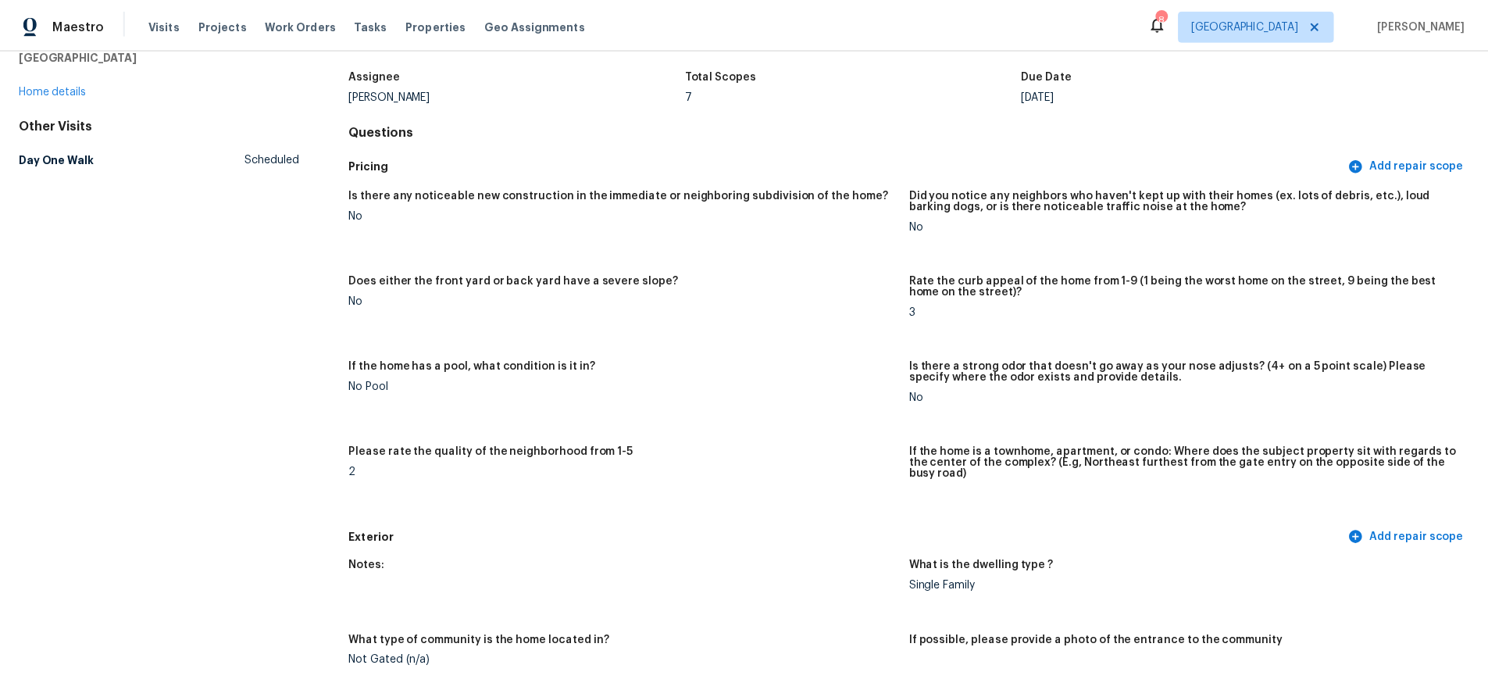
scroll to position [0, 0]
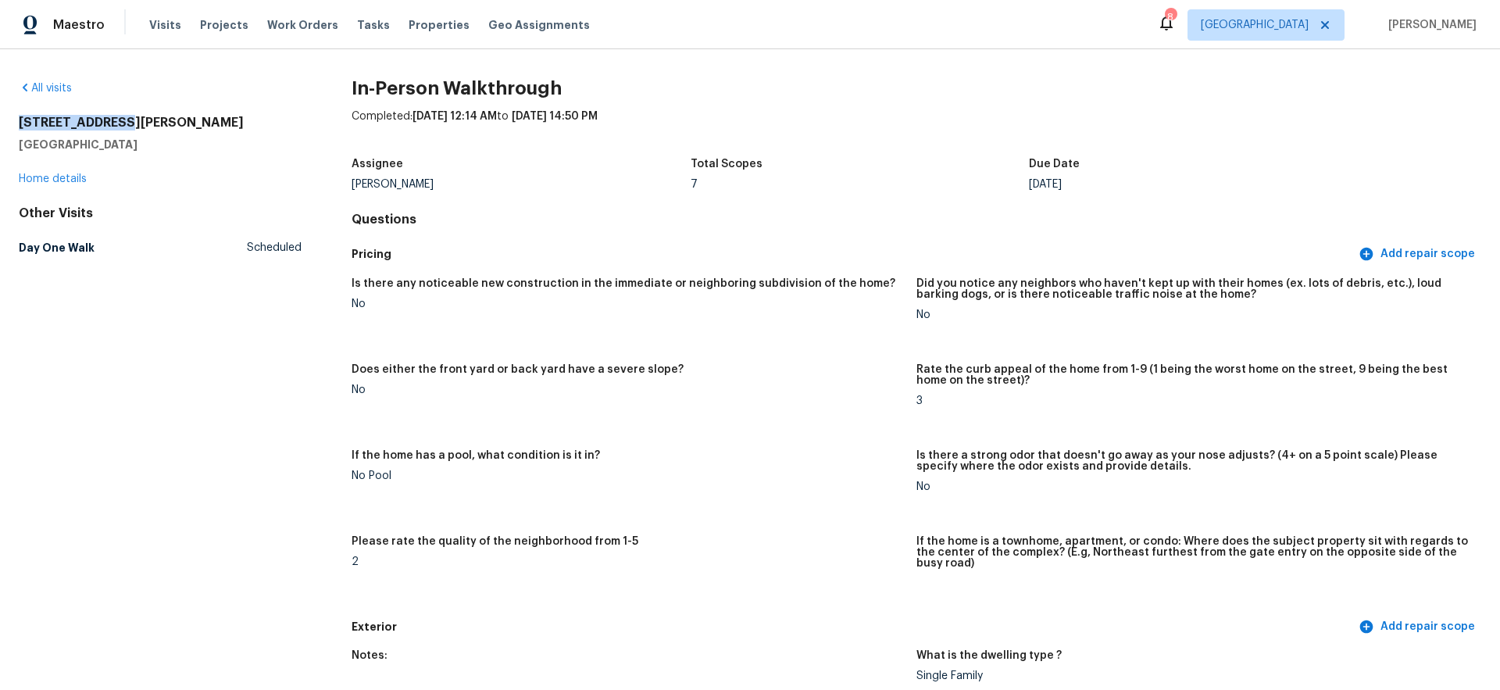
drag, startPoint x: 128, startPoint y: 124, endPoint x: 41, endPoint y: 123, distance: 86.7
click at [19, 123] on h2 "[STREET_ADDRESS][PERSON_NAME]" at bounding box center [160, 123] width 283 height 16
copy h2 "[STREET_ADDRESS][PERSON_NAME]"
click at [70, 180] on link "Home details" at bounding box center [53, 178] width 68 height 11
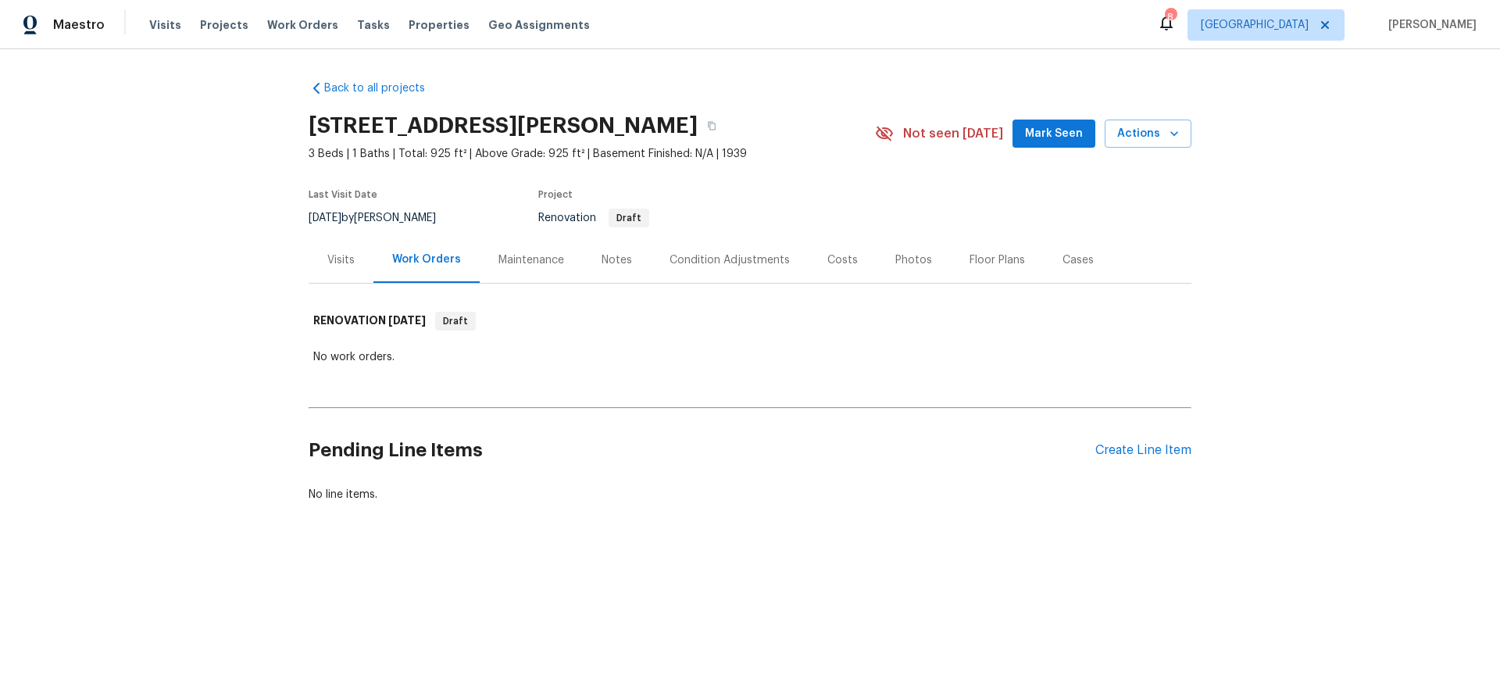
click at [832, 259] on div "Costs" at bounding box center [842, 260] width 30 height 16
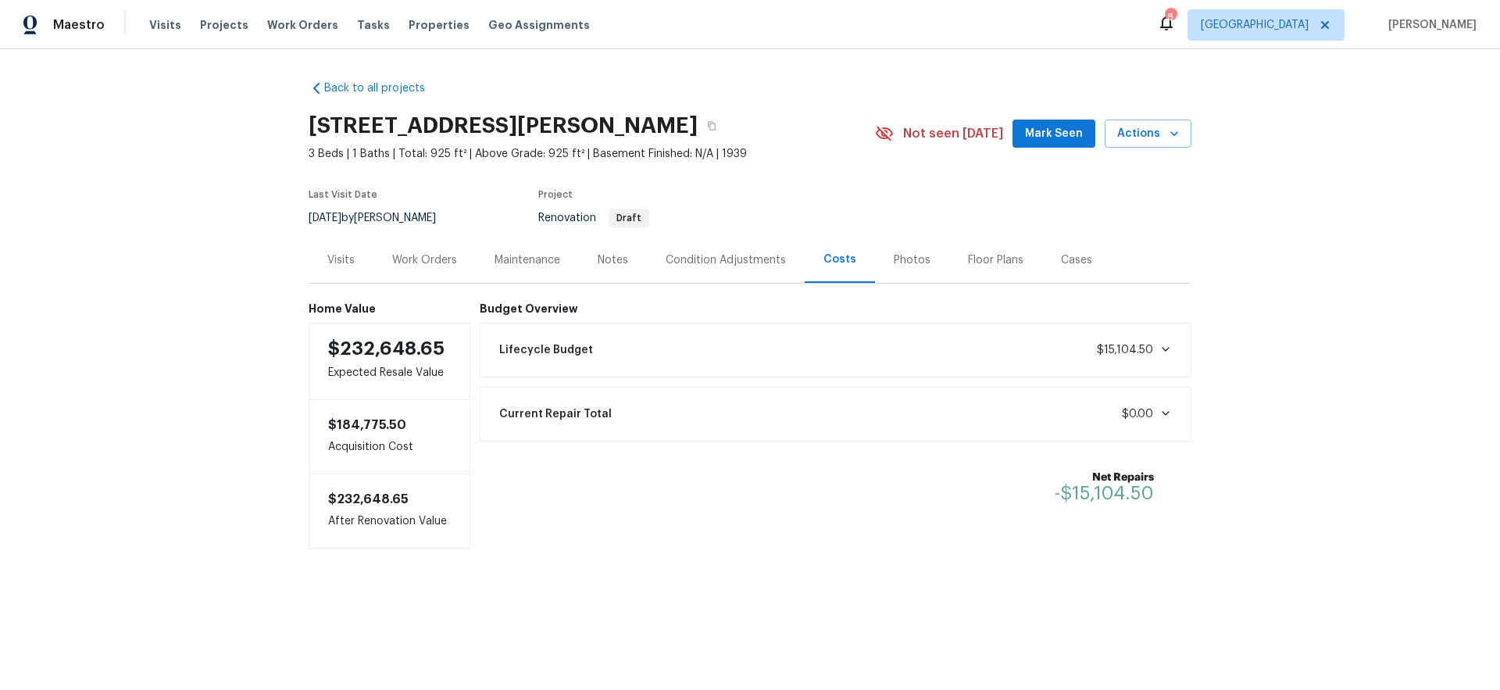
click at [612, 262] on div "Notes" at bounding box center [613, 260] width 30 height 16
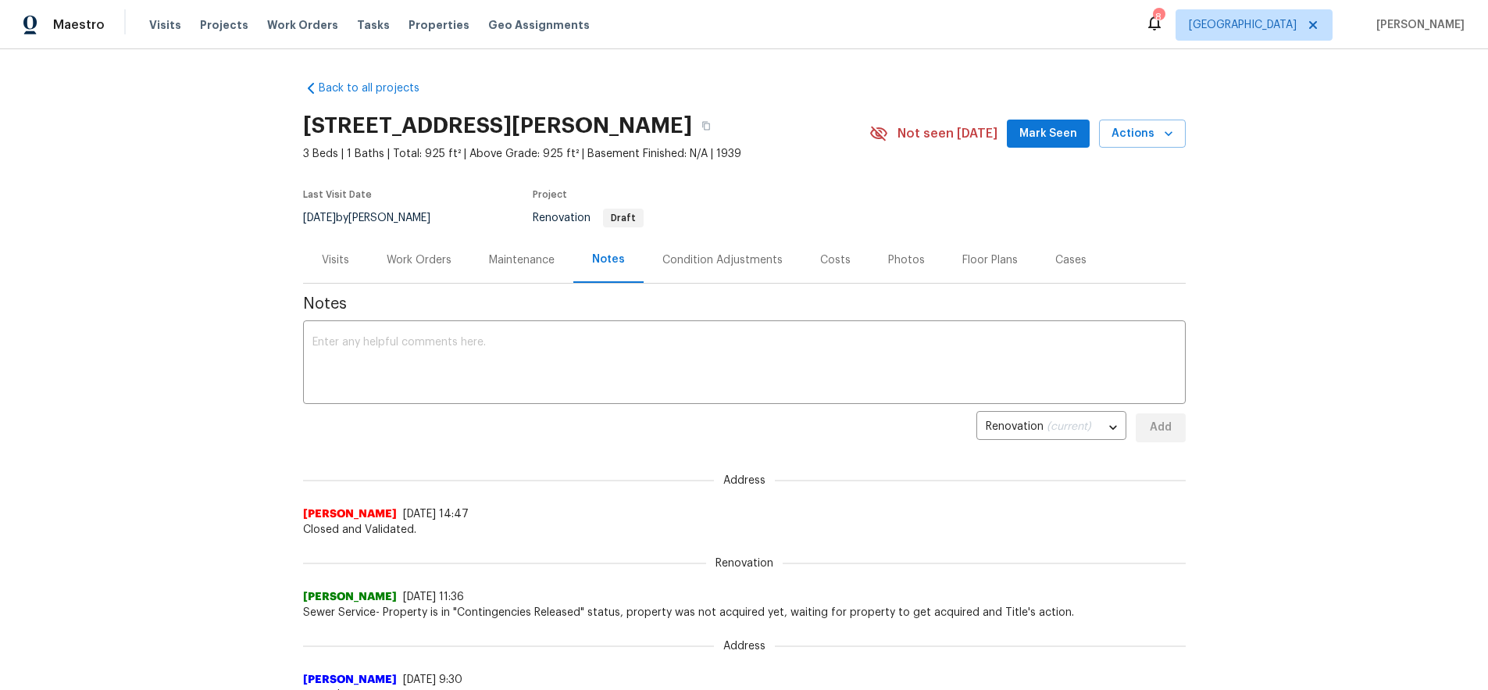
click at [1065, 129] on span "Mark Seen" at bounding box center [1048, 134] width 58 height 20
